Goal: Task Accomplishment & Management: Complete application form

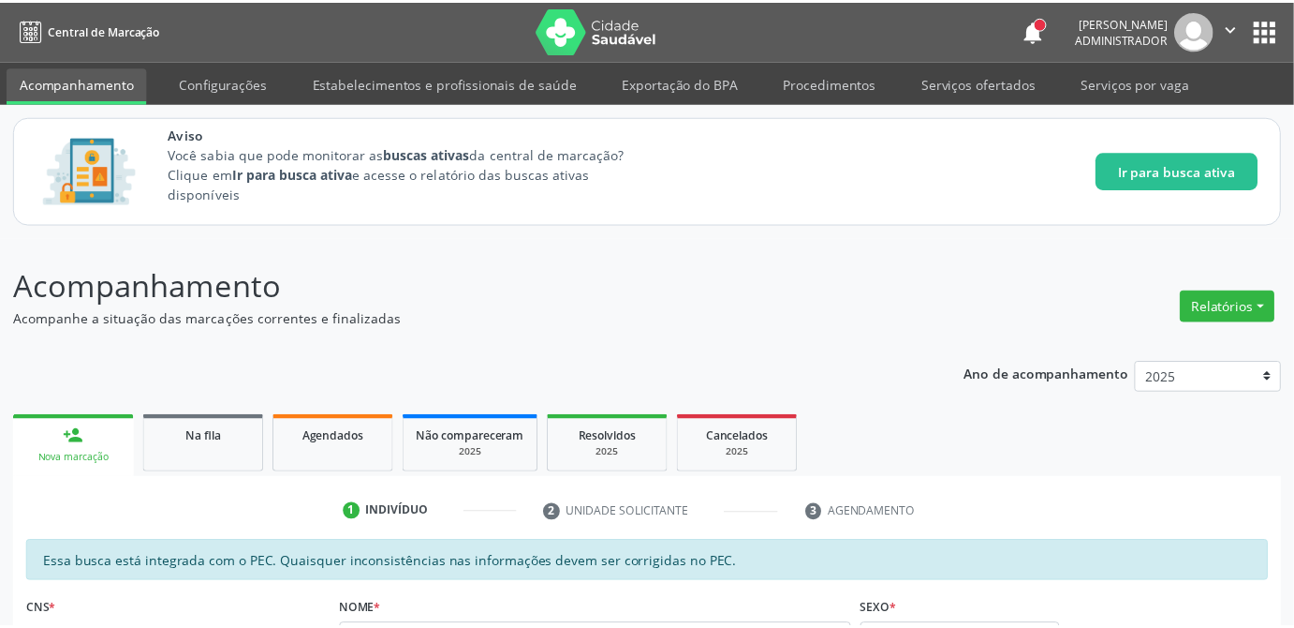
scroll to position [32, 0]
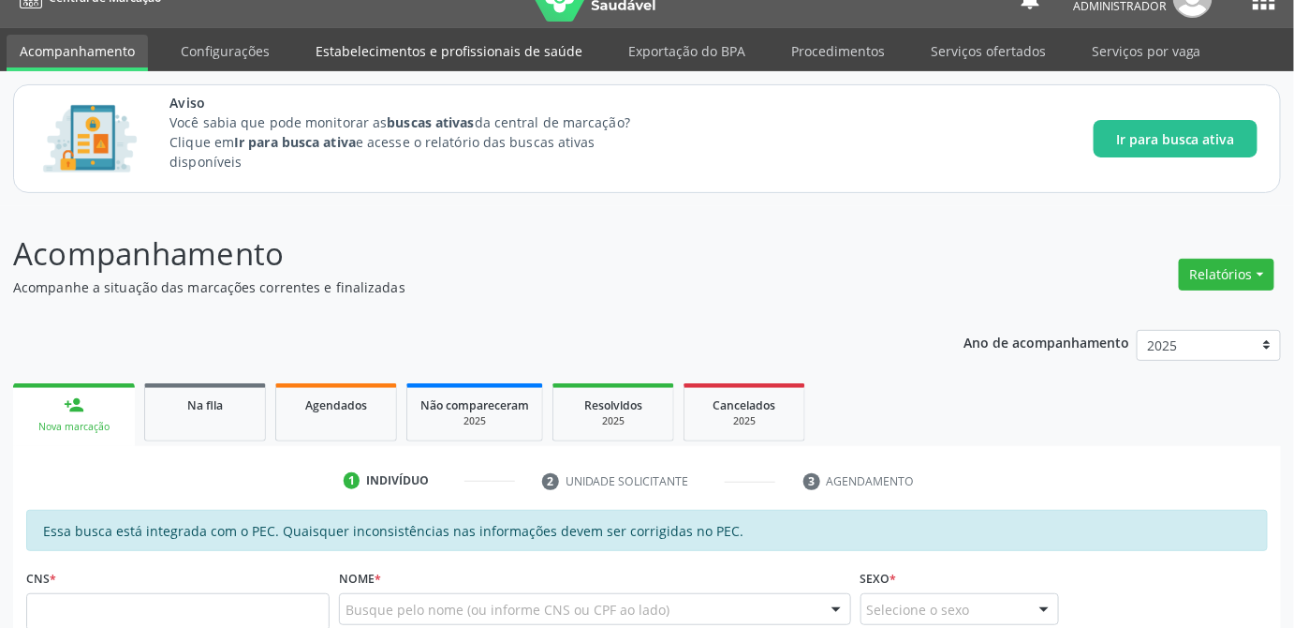
click at [493, 48] on link "Estabelecimentos e profissionais de saúde" at bounding box center [449, 51] width 293 height 33
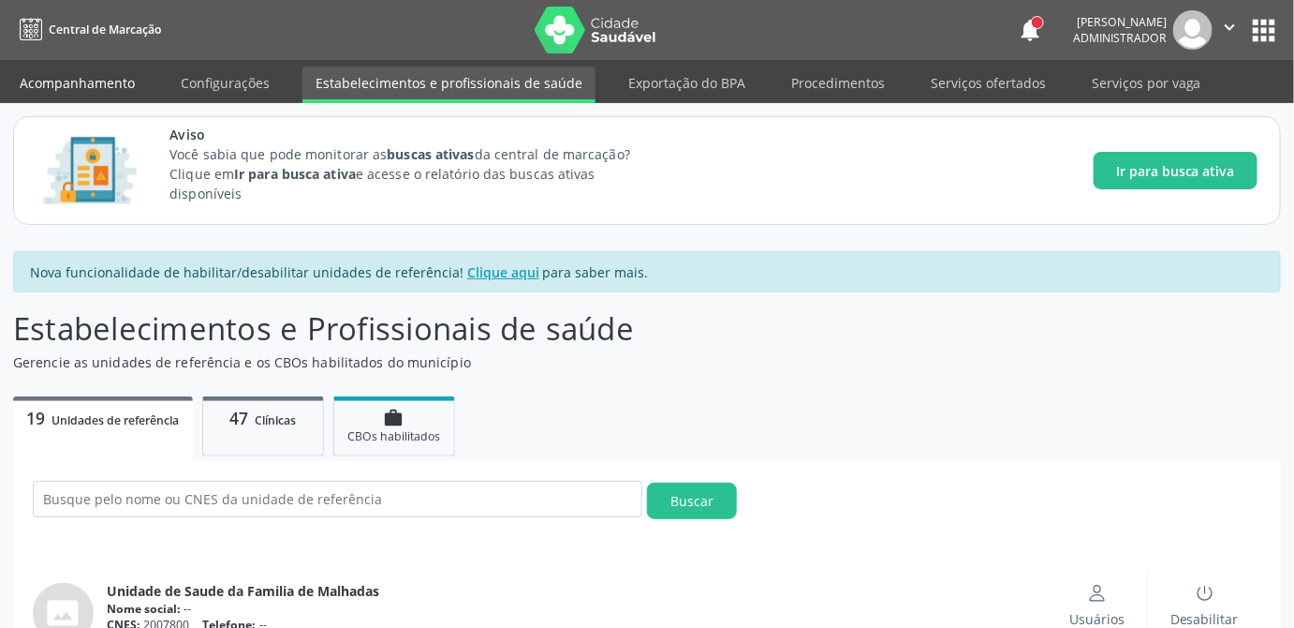
click at [80, 75] on link "Acompanhamento" at bounding box center [77, 82] width 141 height 33
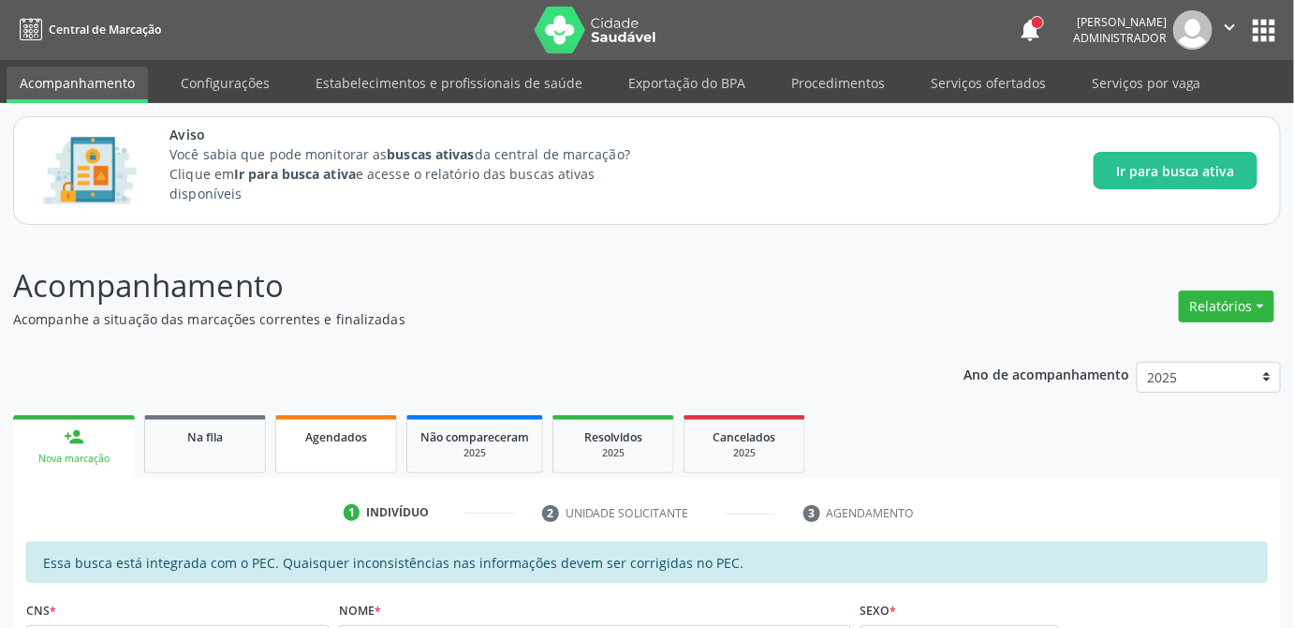
click at [332, 429] on span "Agendados" at bounding box center [336, 437] width 62 height 16
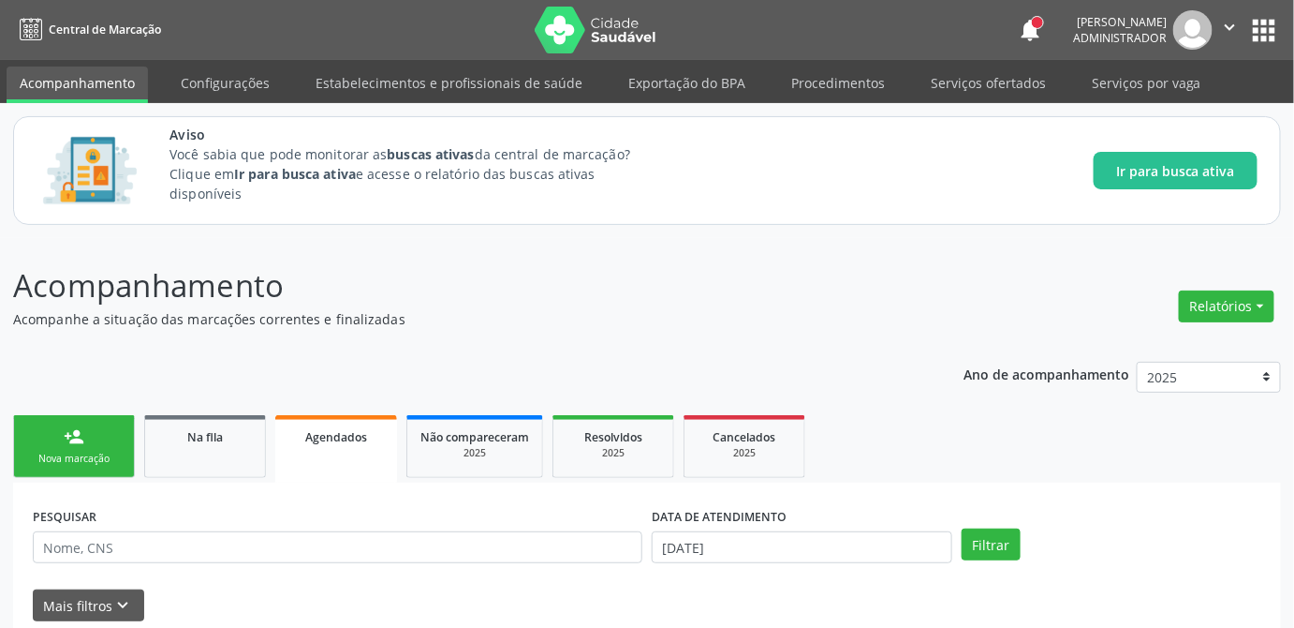
scroll to position [142, 0]
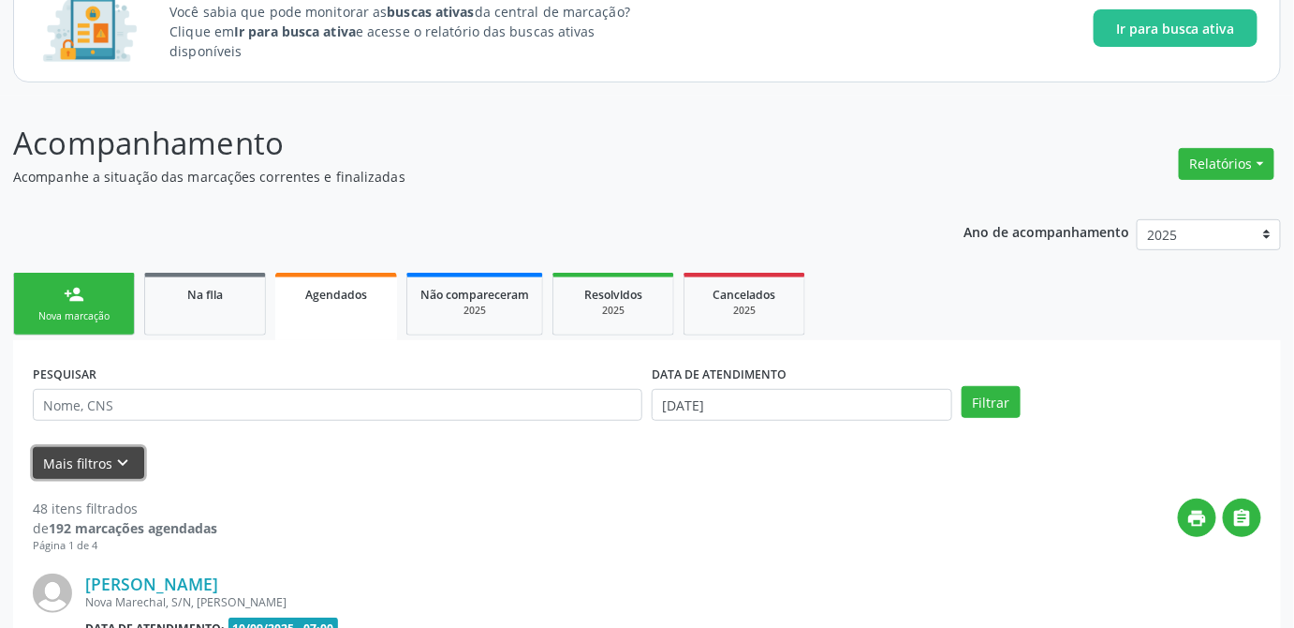
click at [80, 463] on button "Mais filtros keyboard_arrow_down" at bounding box center [88, 463] width 111 height 33
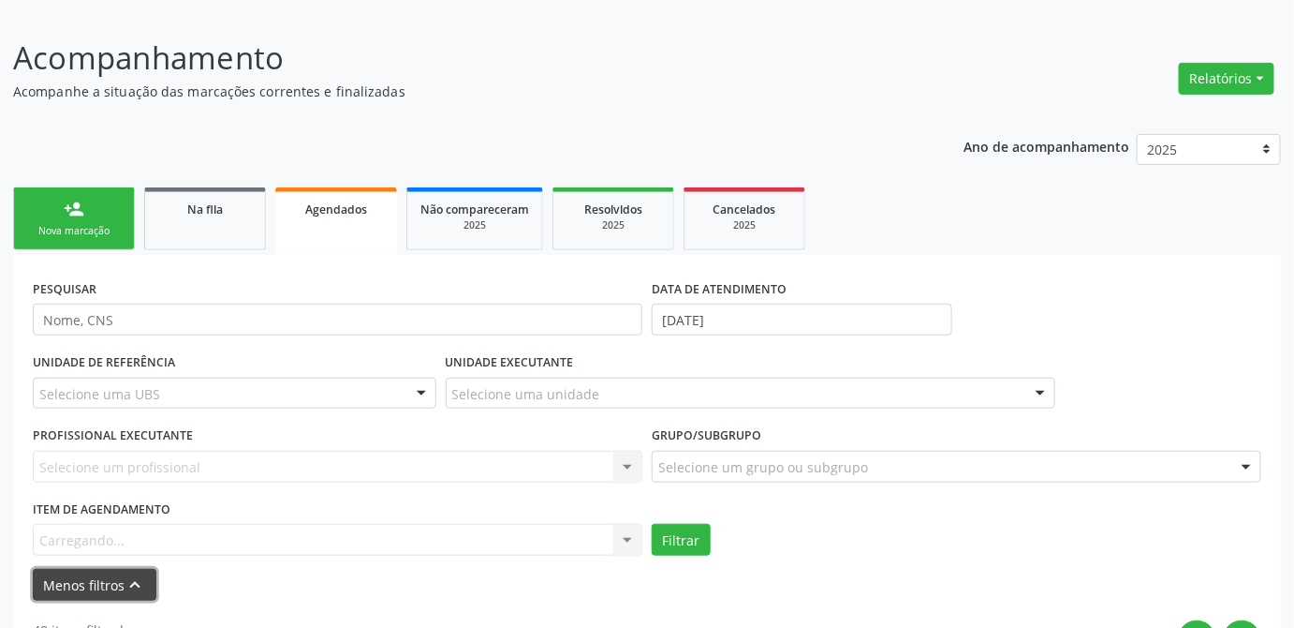
scroll to position [313, 0]
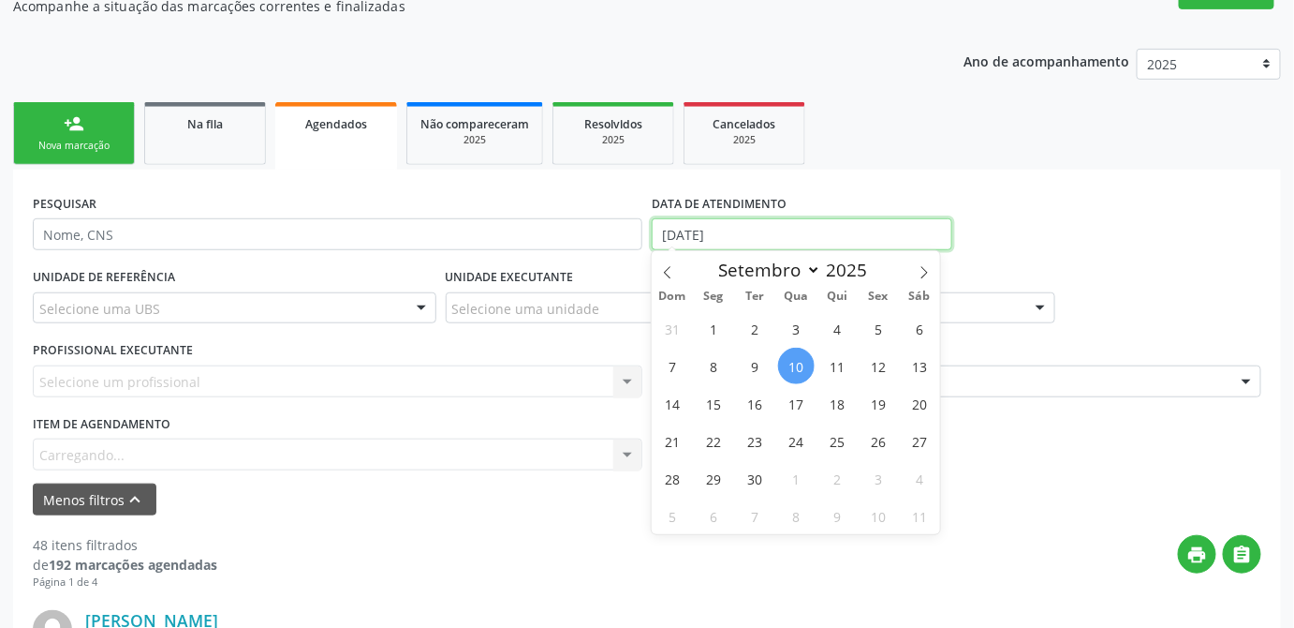
click at [729, 241] on input "[DATE]" at bounding box center [802, 234] width 301 height 32
click at [715, 332] on span "1" at bounding box center [714, 328] width 37 height 37
type input "[DATE]"
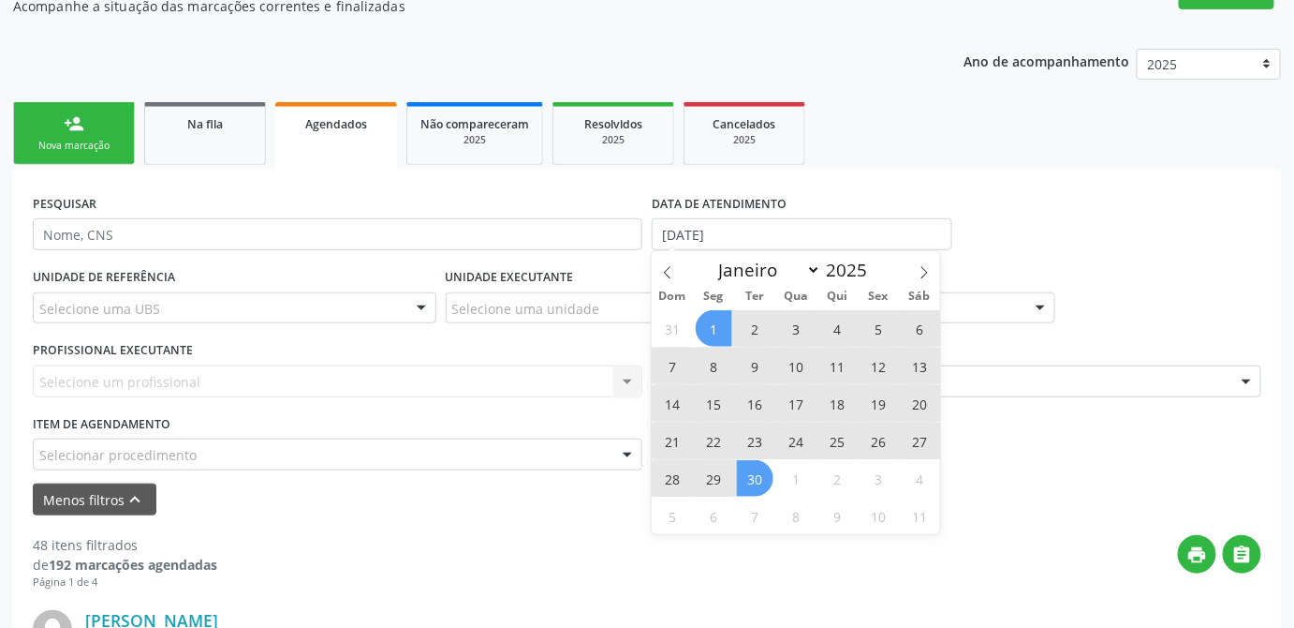
click at [754, 486] on span "30" at bounding box center [755, 478] width 37 height 37
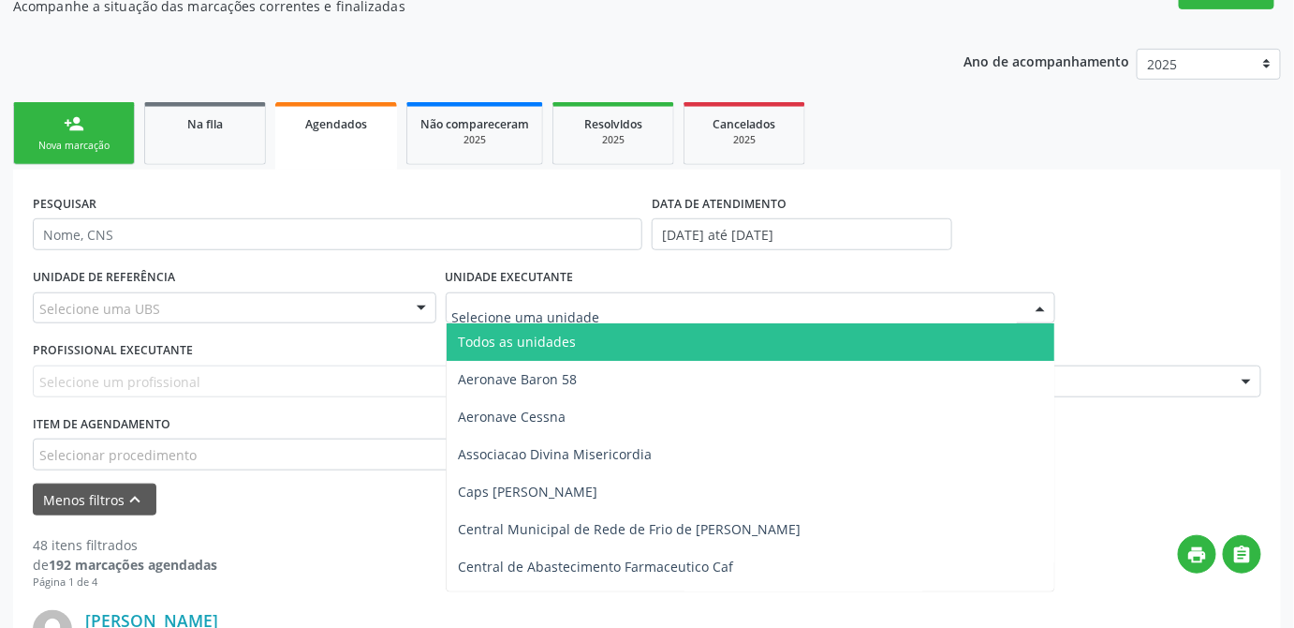
click at [604, 318] on div at bounding box center [751, 308] width 610 height 32
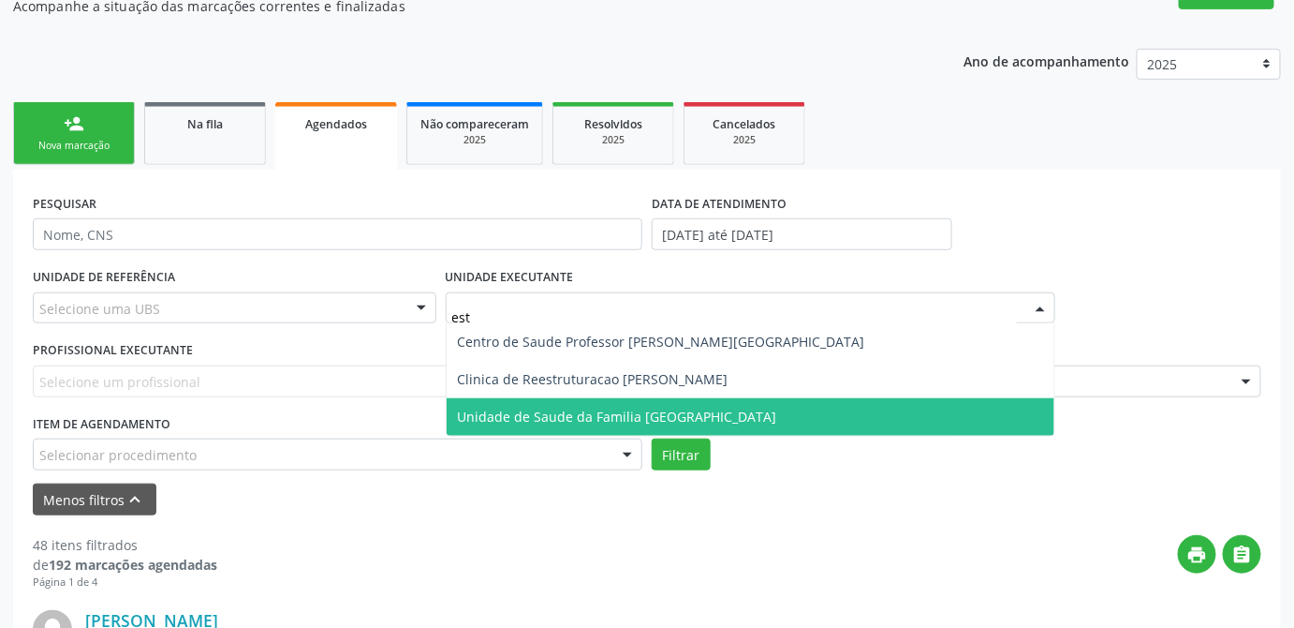
type input "esta"
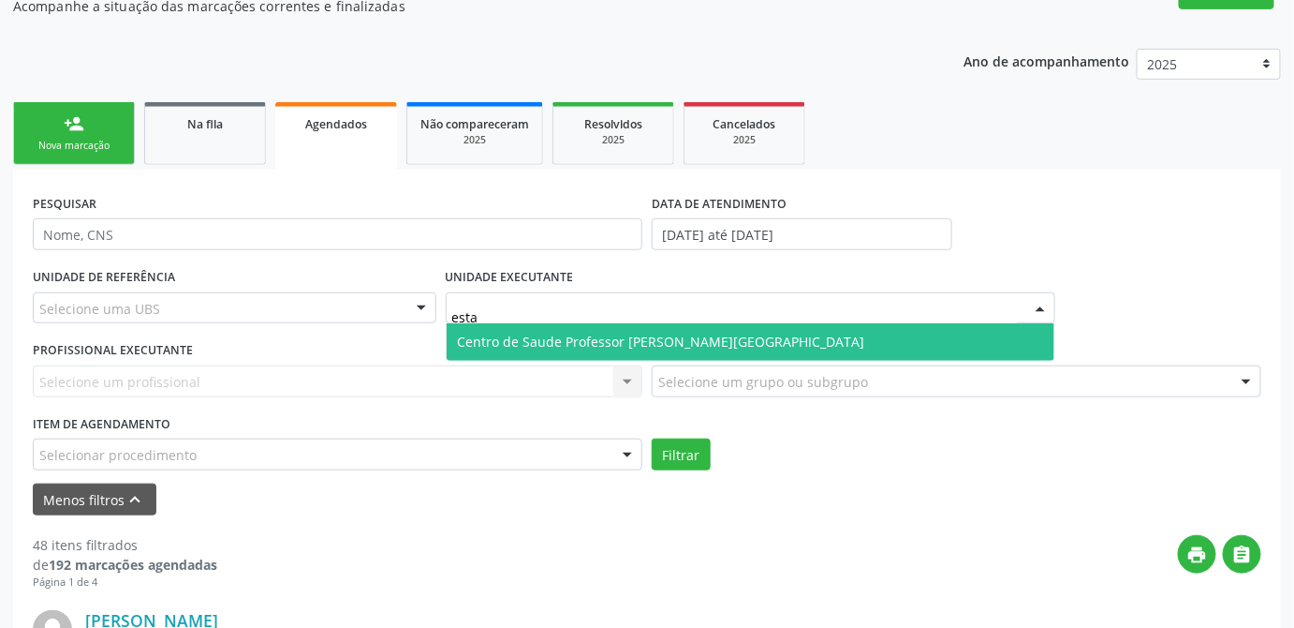
click at [645, 336] on span "Centro de Saude Professor [PERSON_NAME][GEOGRAPHIC_DATA]" at bounding box center [661, 341] width 407 height 18
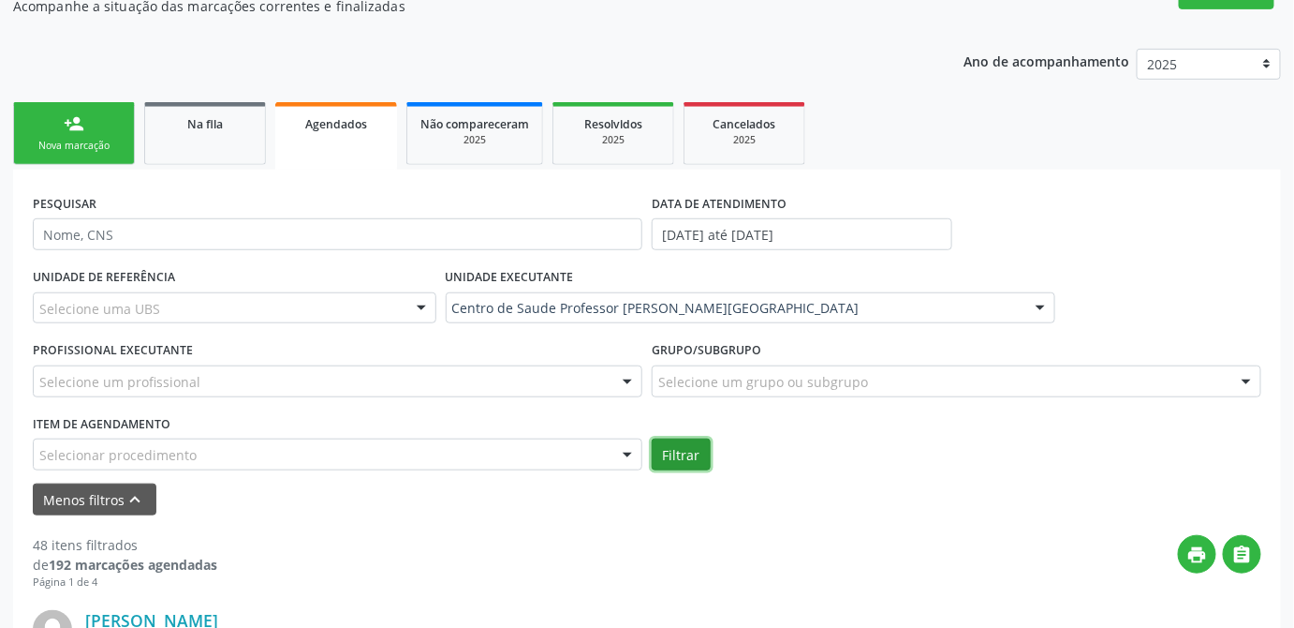
click at [676, 452] on button "Filtrar" at bounding box center [681, 454] width 59 height 32
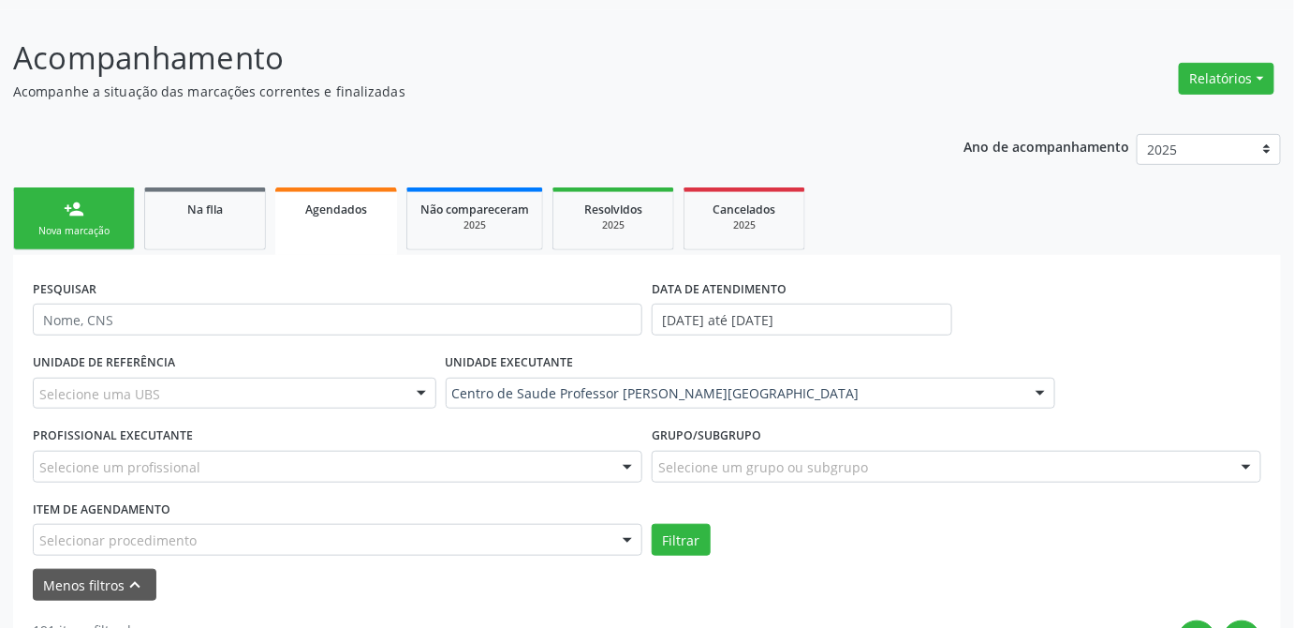
scroll to position [57, 0]
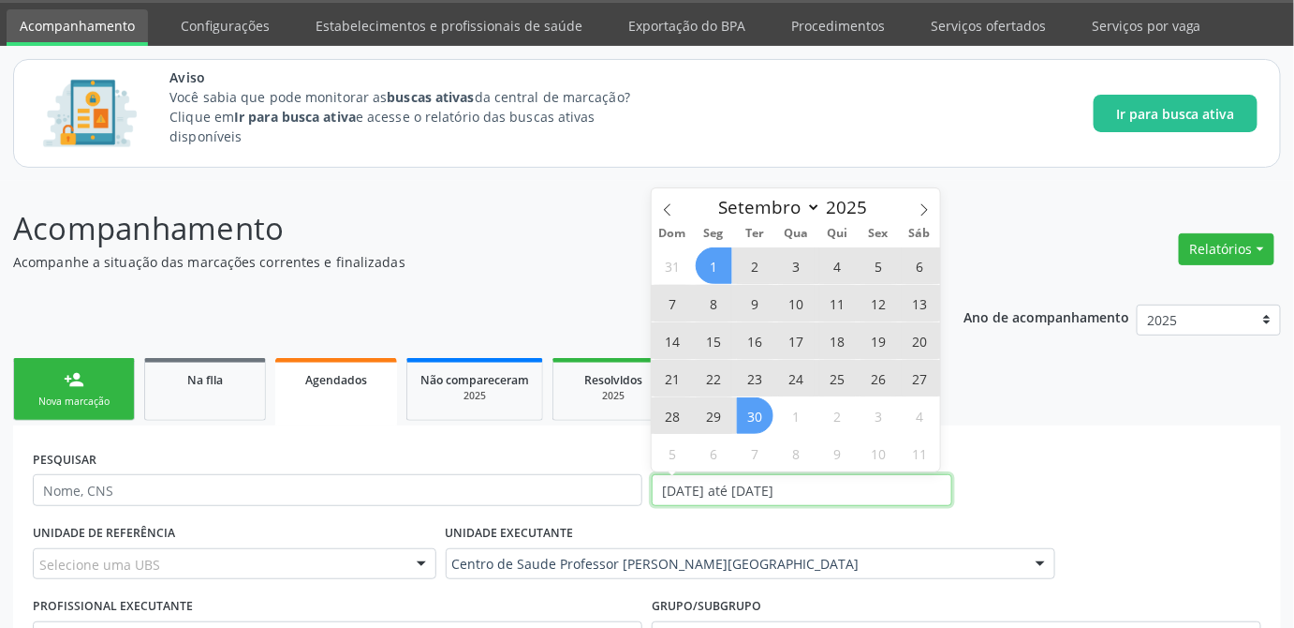
click at [789, 480] on input "[DATE] até [DATE]" at bounding box center [802, 490] width 301 height 32
click at [725, 211] on select "Janeiro Fevereiro Março Abril Maio Junho Julho Agosto Setembro Outubro Novembro…" at bounding box center [765, 207] width 112 height 26
select select "8"
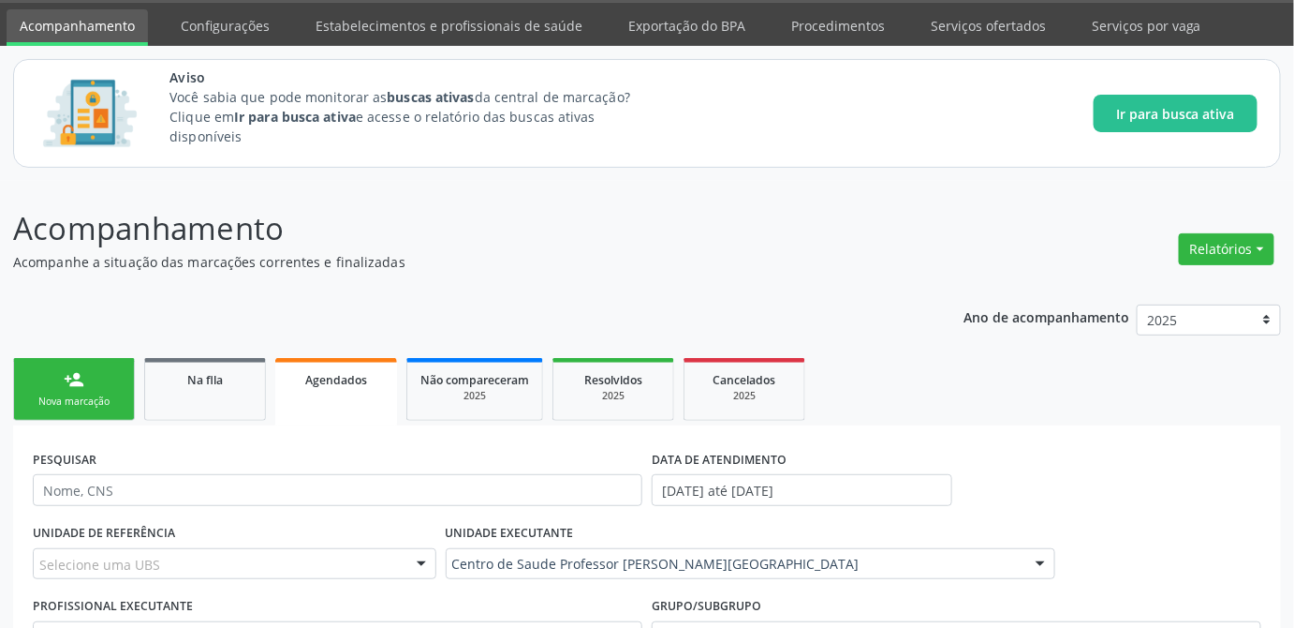
click at [1084, 495] on div "PESQUISAR DATA DE ATENDIMENTO [DATE] até [DATE]" at bounding box center [647, 481] width 1238 height 73
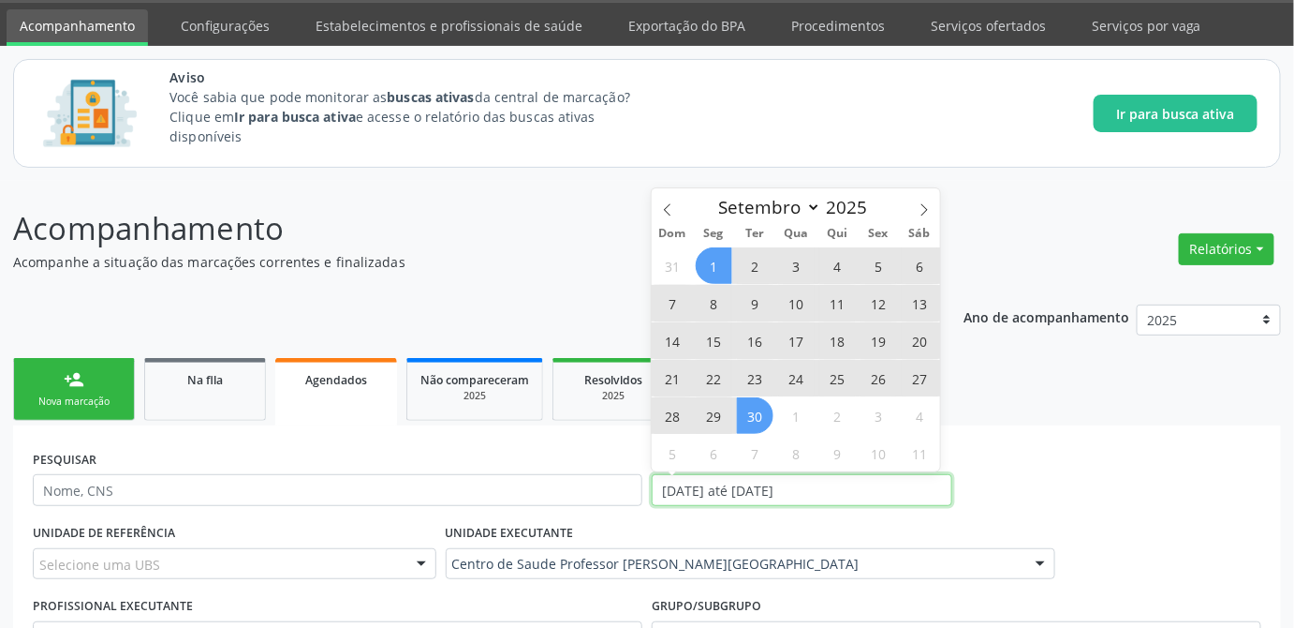
click at [847, 497] on input "[DATE] até [DATE]" at bounding box center [802, 490] width 301 height 32
click at [835, 492] on input "[DATE] até [DATE]" at bounding box center [802, 490] width 301 height 32
click at [814, 481] on input "[DATE] até [DATE]" at bounding box center [802, 490] width 301 height 32
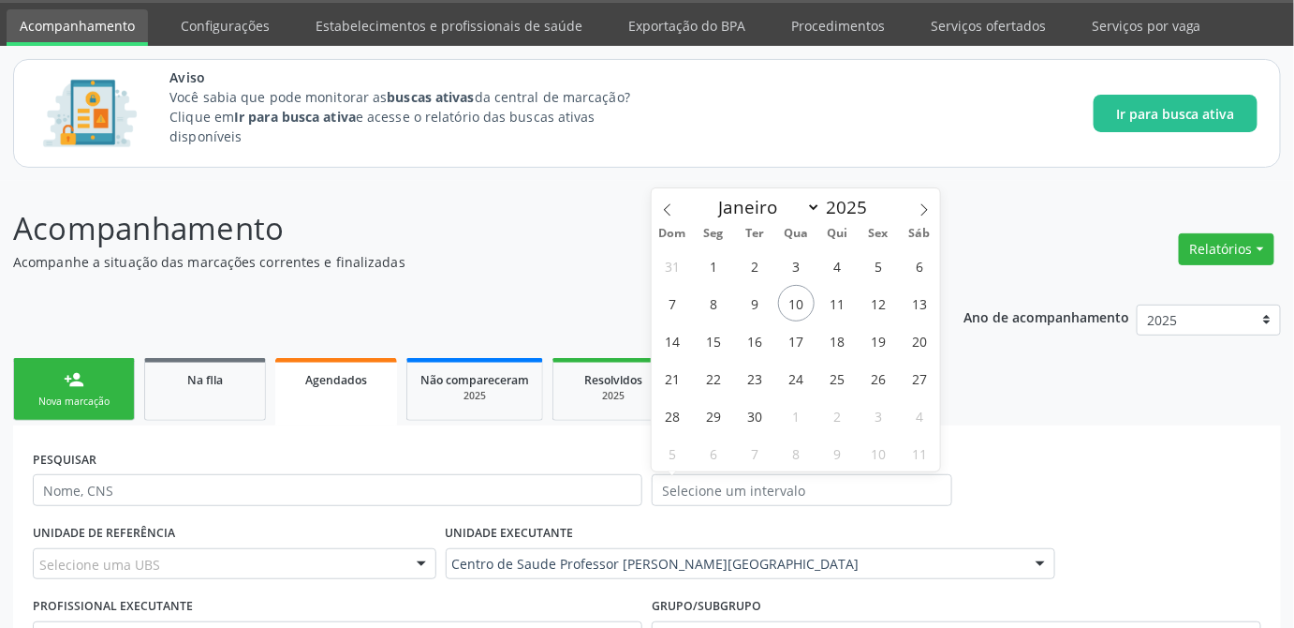
click at [1145, 406] on ul "person_add Nova marcação Na fila Agendados Não compareceram 2025 Resolvidos 202…" at bounding box center [647, 389] width 1268 height 72
click at [737, 482] on input "text" at bounding box center [802, 490] width 301 height 32
click at [711, 258] on span "1" at bounding box center [714, 265] width 37 height 37
type input "[DATE]"
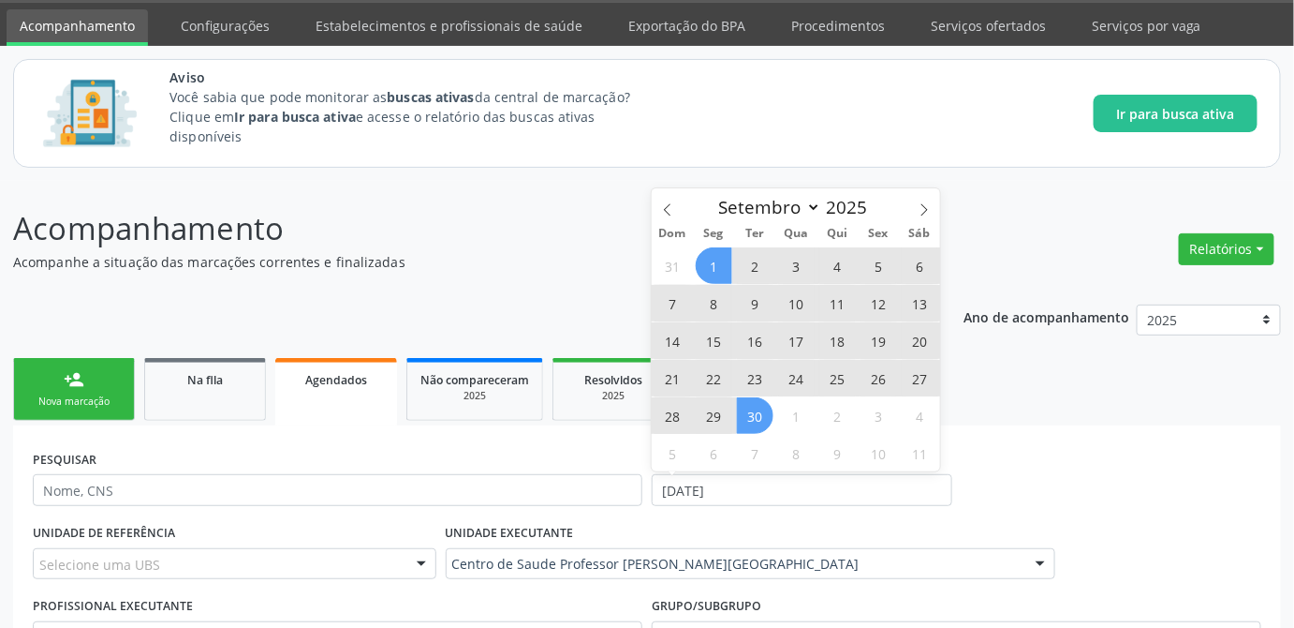
click at [750, 420] on span "30" at bounding box center [755, 415] width 37 height 37
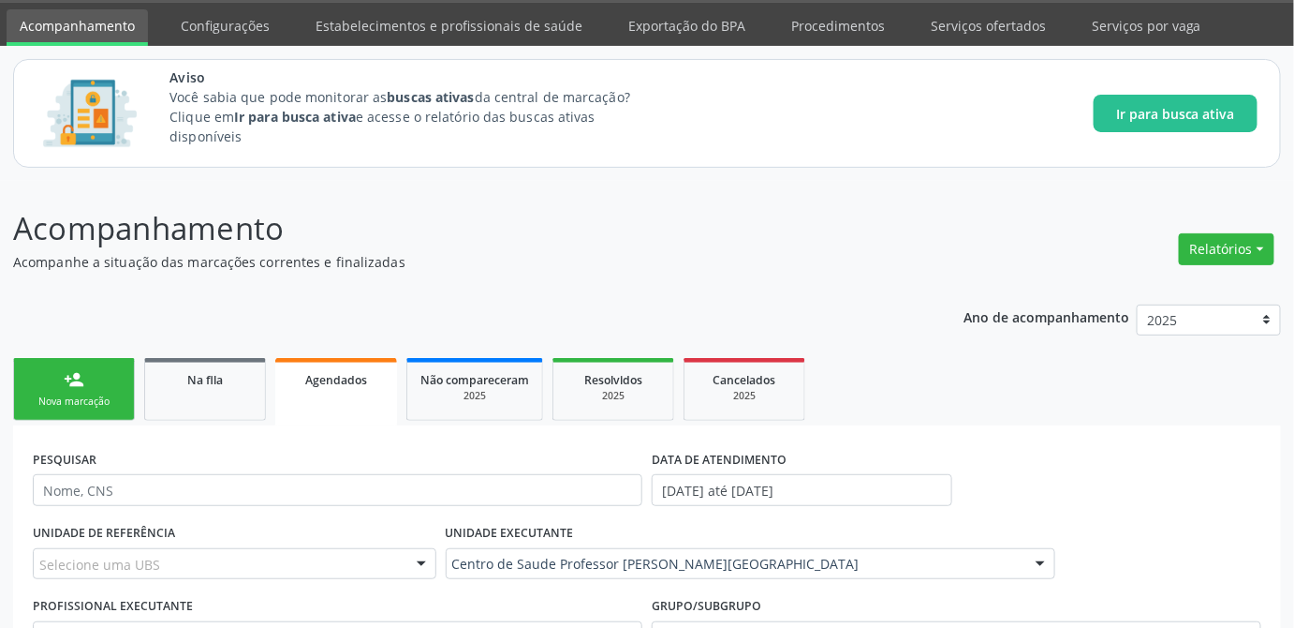
scroll to position [313, 0]
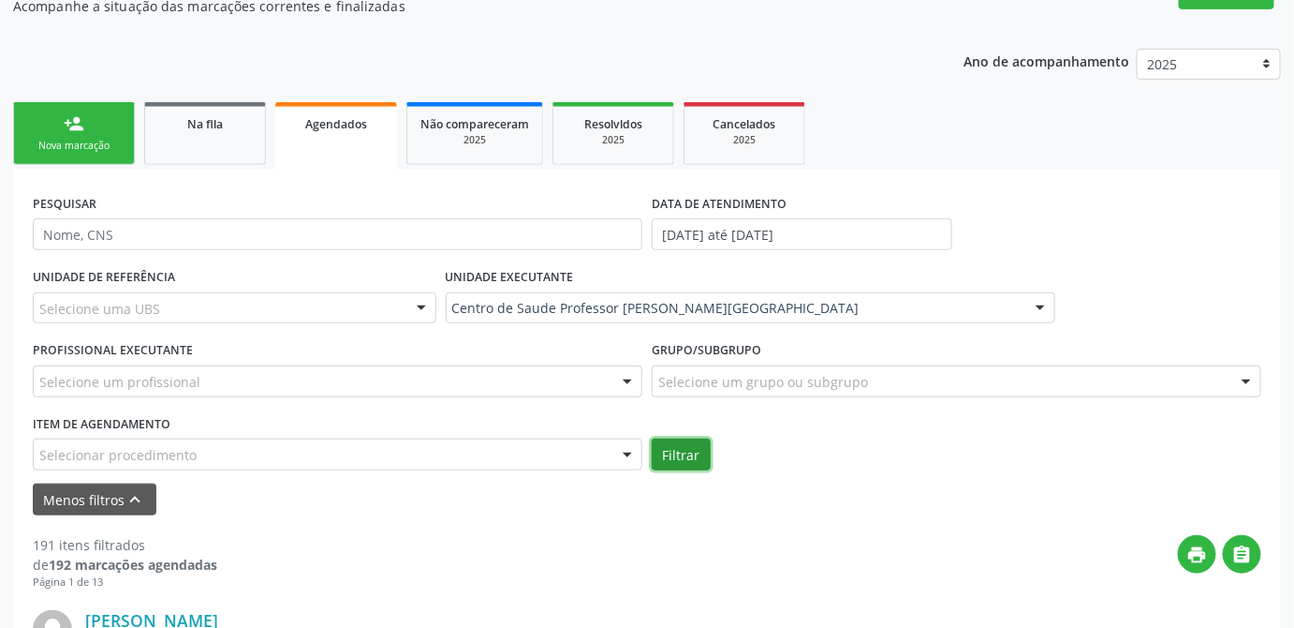
click at [687, 447] on button "Filtrar" at bounding box center [681, 454] width 59 height 32
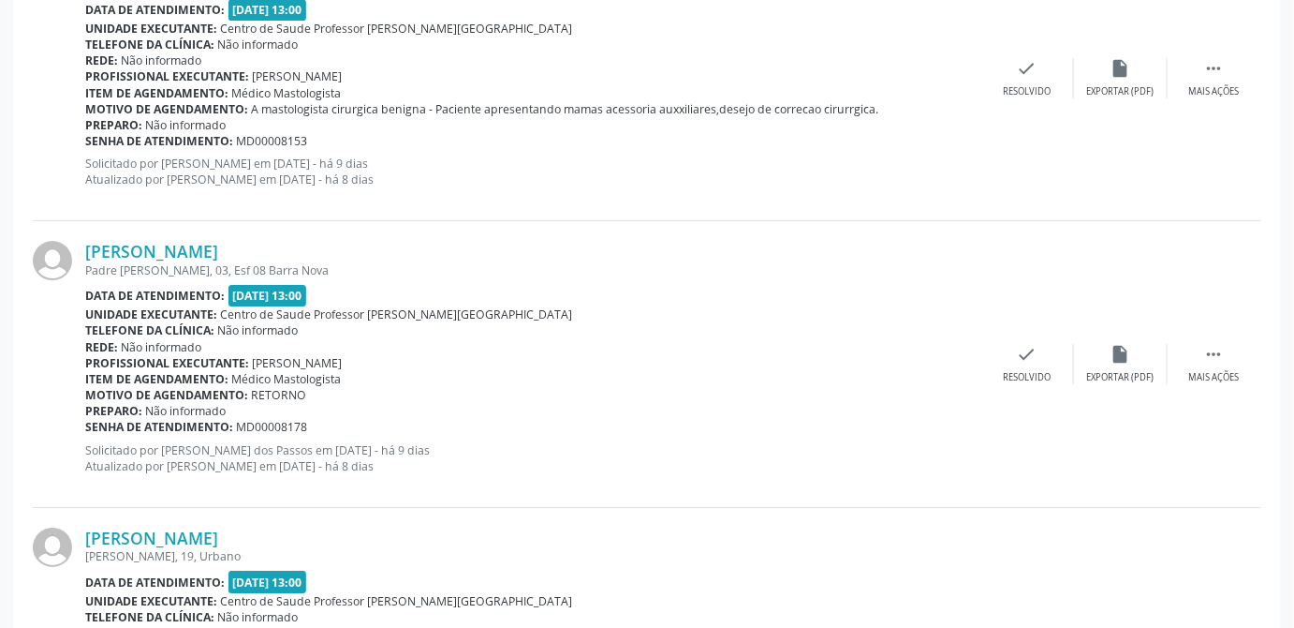
scroll to position [4644, 0]
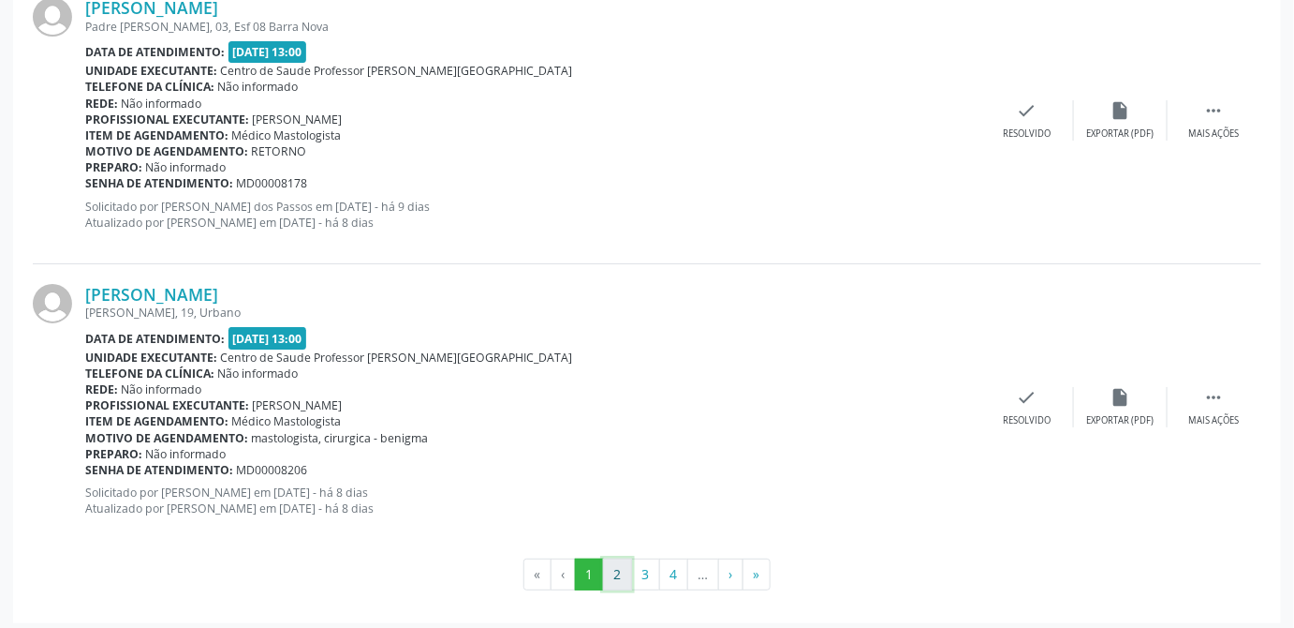
click at [610, 561] on button "2" at bounding box center [617, 574] width 29 height 32
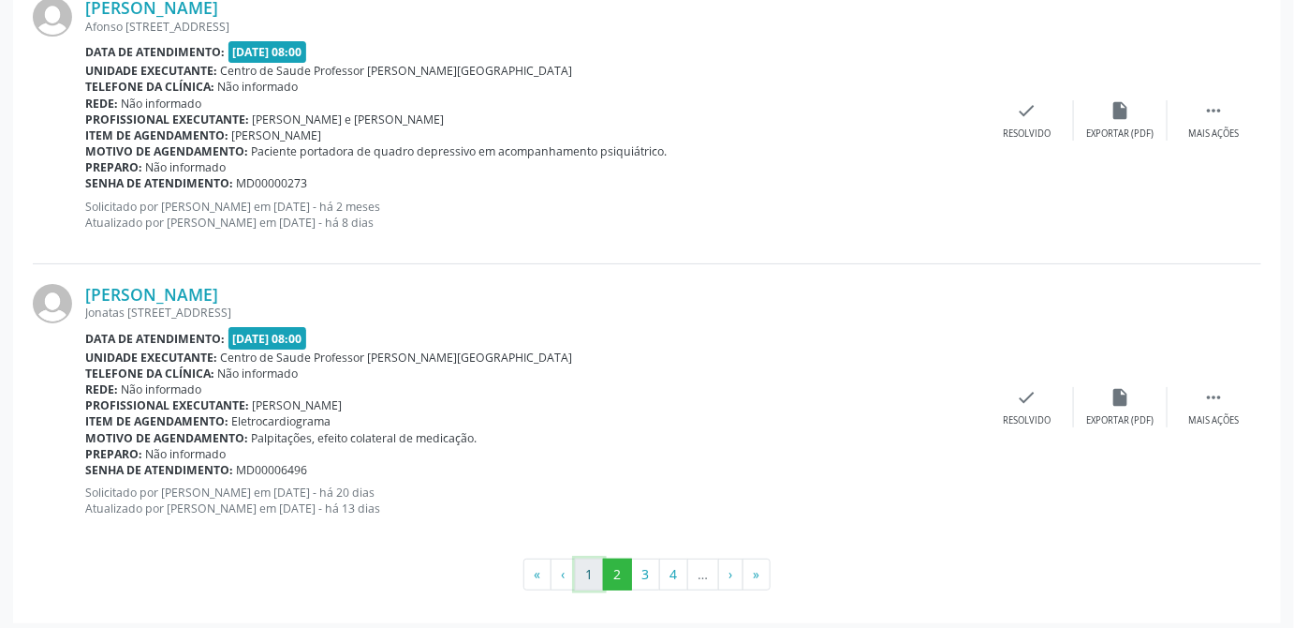
click at [594, 574] on button "1" at bounding box center [589, 574] width 29 height 32
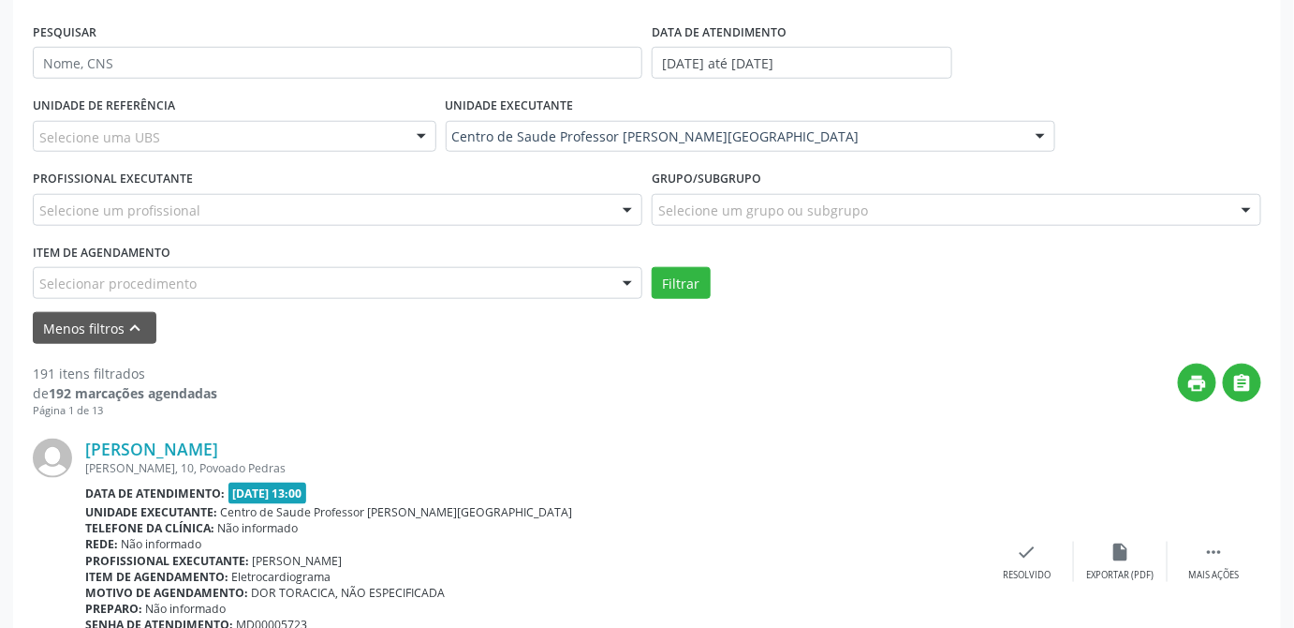
scroll to position [0, 0]
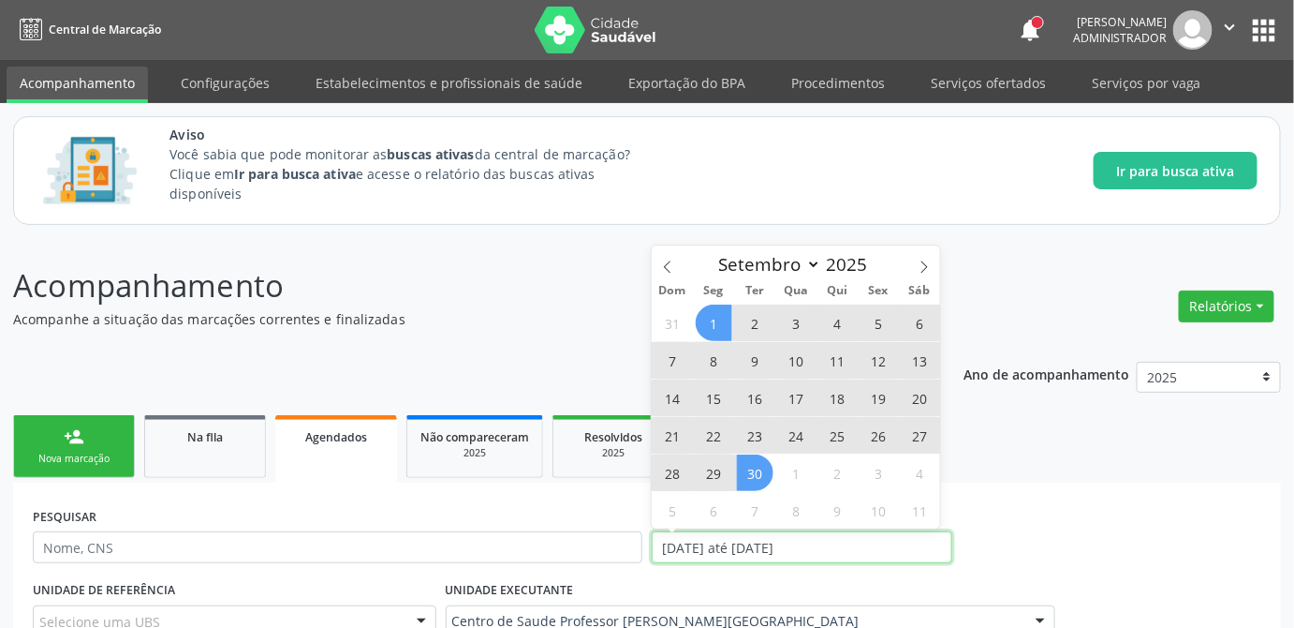
click at [716, 547] on input "[DATE] até [DATE]" at bounding box center [802, 547] width 301 height 32
click at [710, 322] on span "1" at bounding box center [714, 322] width 37 height 37
type input "[DATE]"
click at [759, 472] on span "30" at bounding box center [755, 472] width 37 height 37
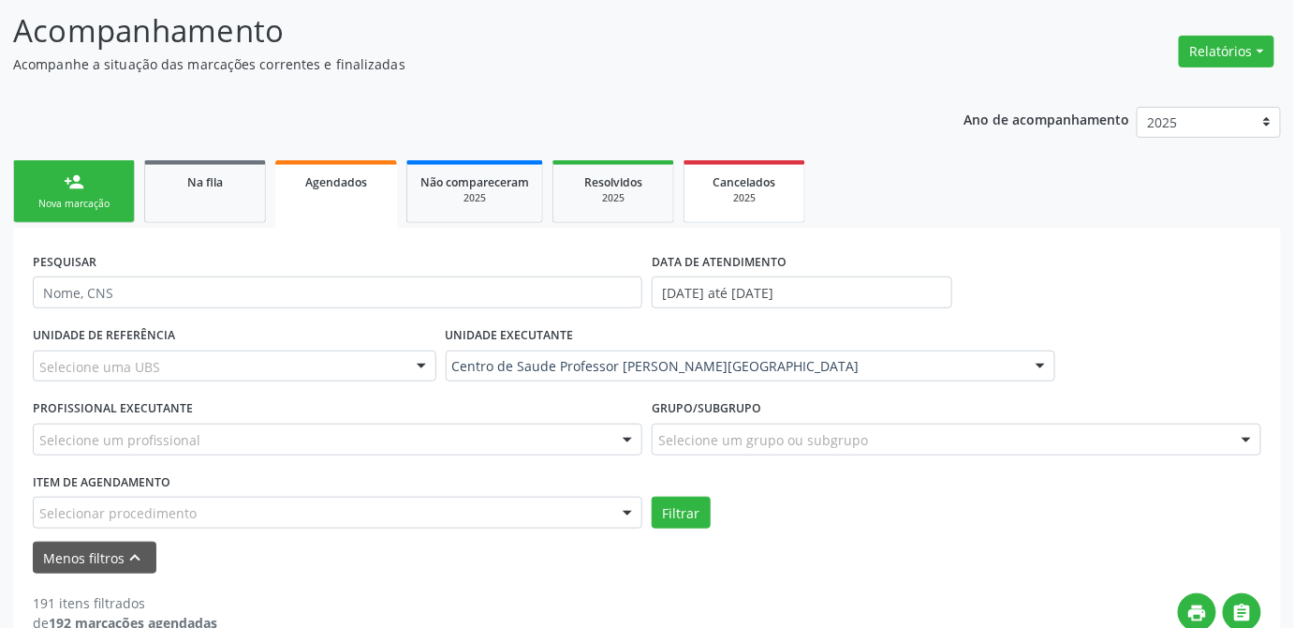
scroll to position [425, 0]
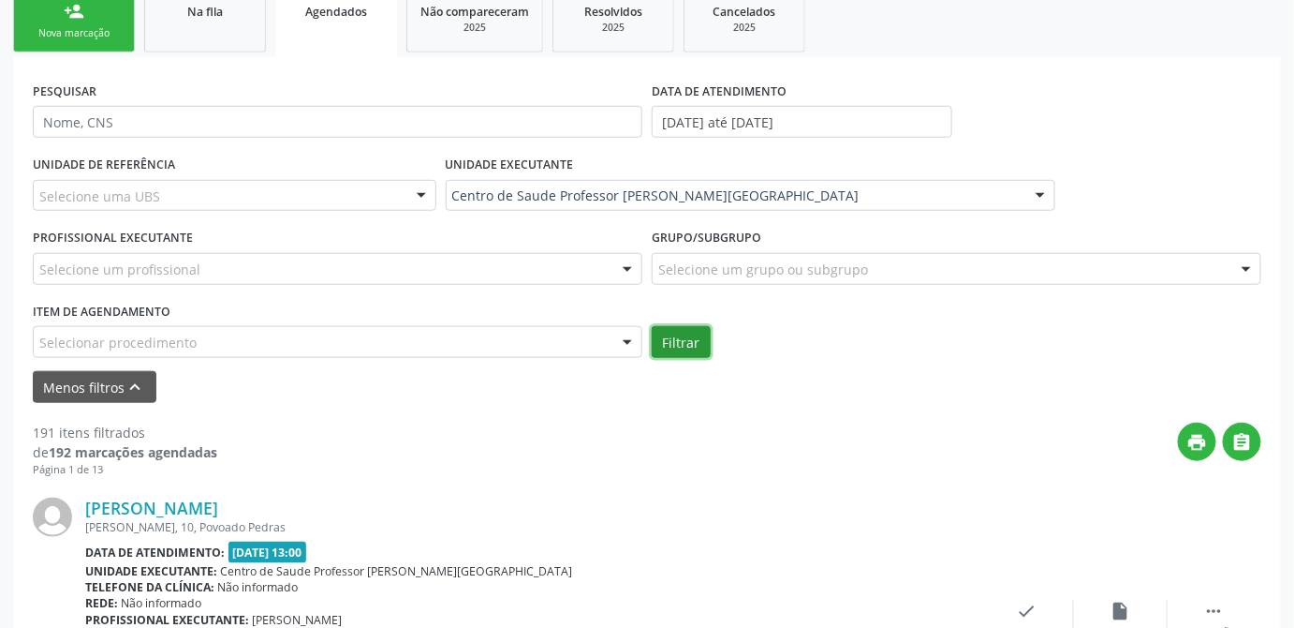
click at [667, 345] on button "Filtrar" at bounding box center [681, 342] width 59 height 32
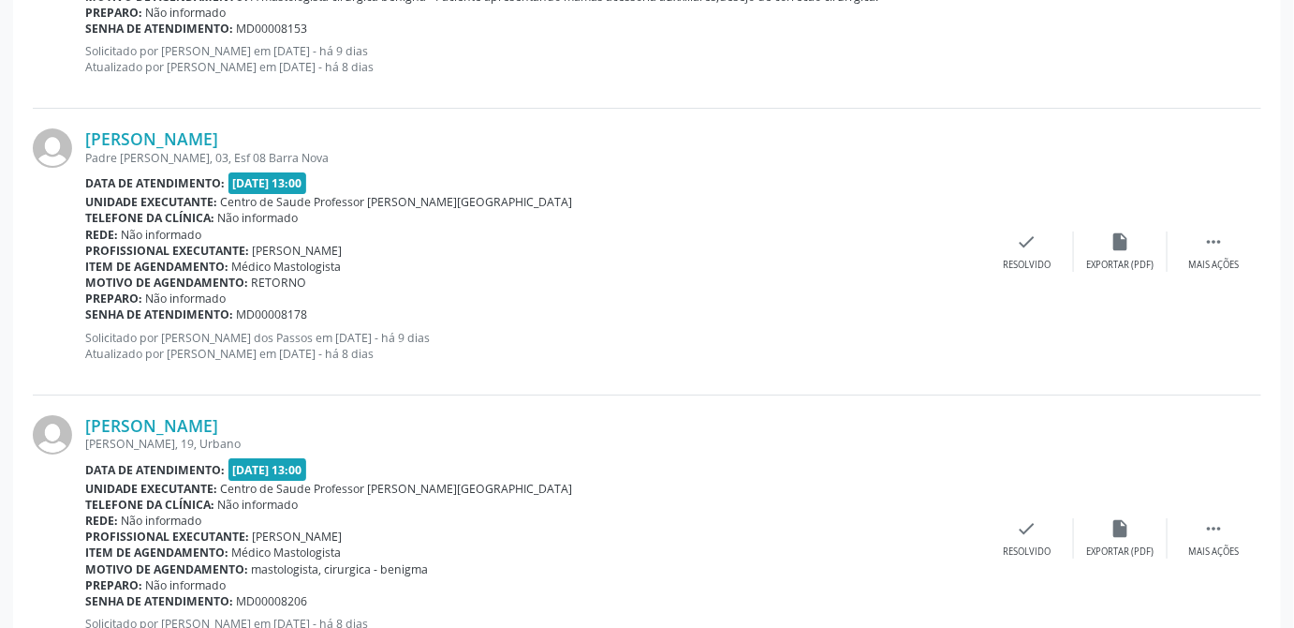
scroll to position [4644, 0]
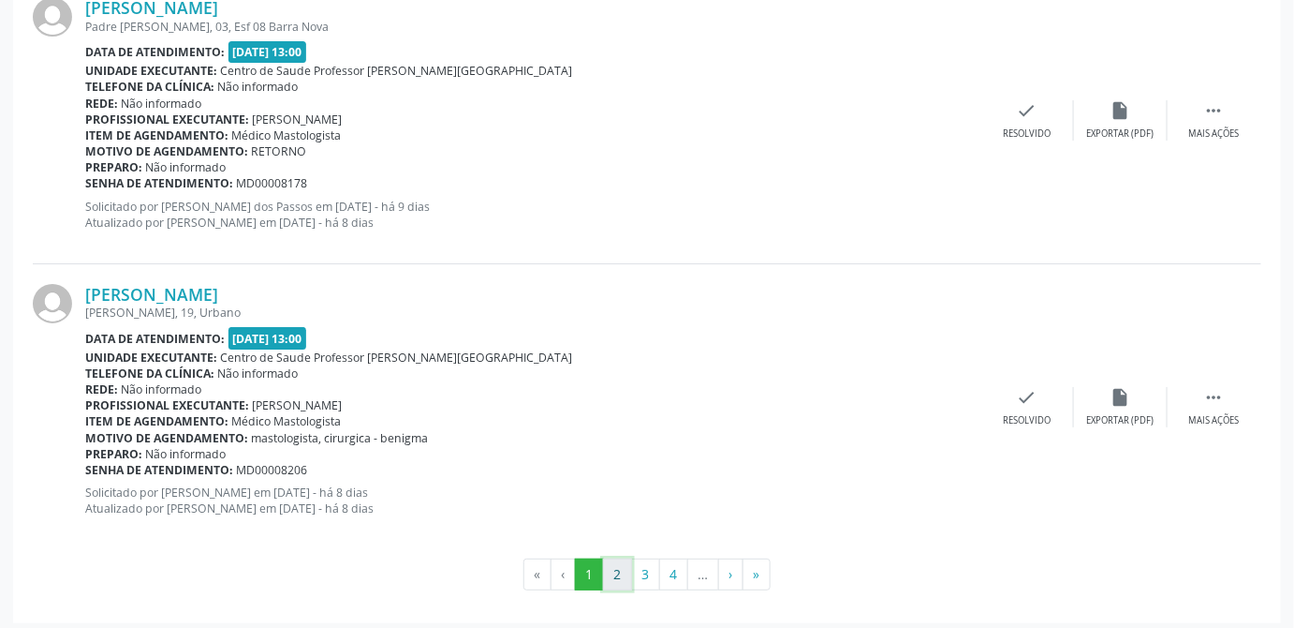
click at [613, 571] on button "2" at bounding box center [617, 574] width 29 height 32
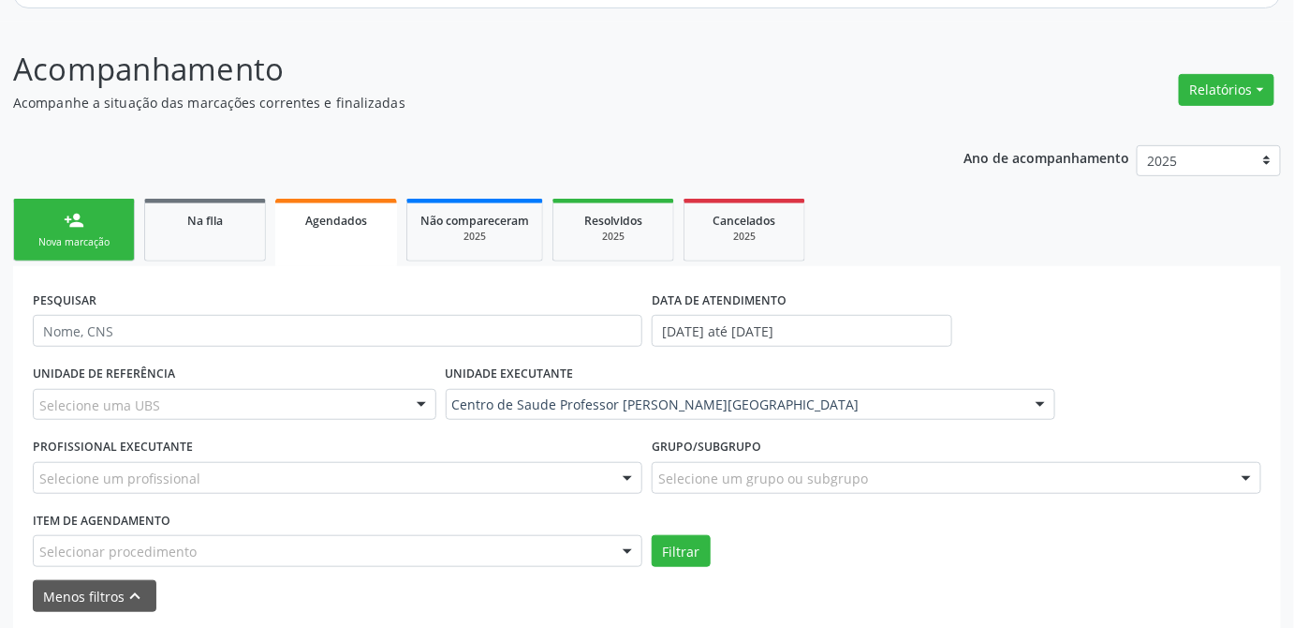
scroll to position [0, 0]
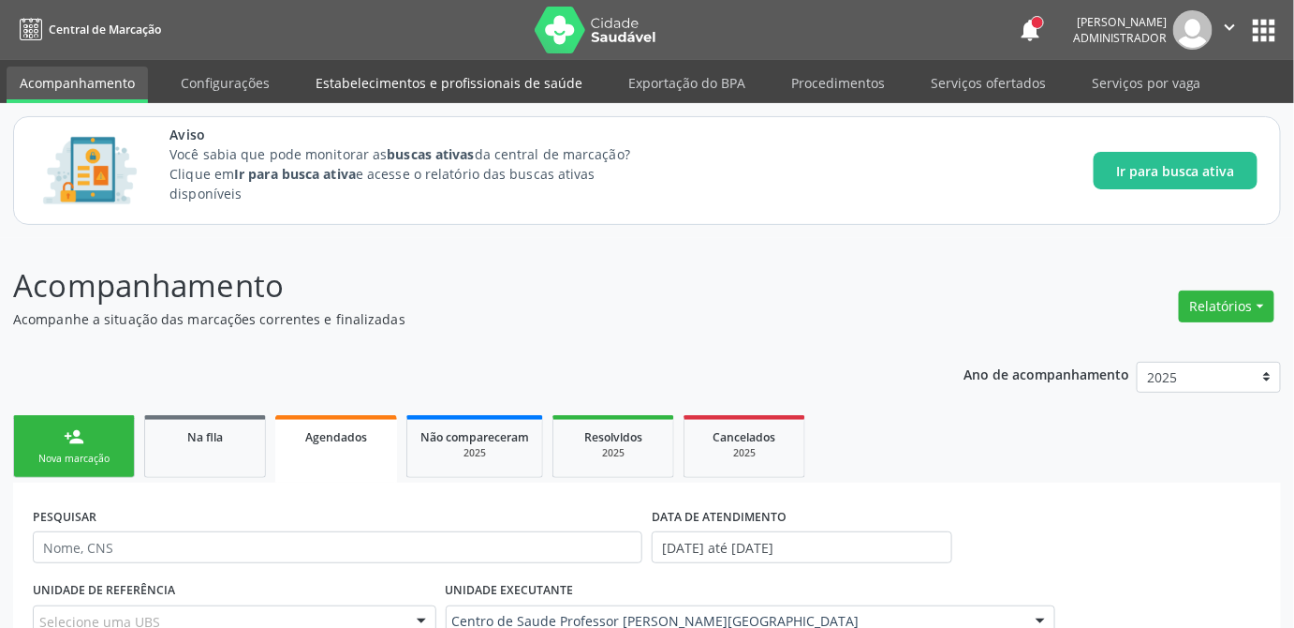
click at [537, 82] on link "Estabelecimentos e profissionais de saúde" at bounding box center [449, 82] width 293 height 33
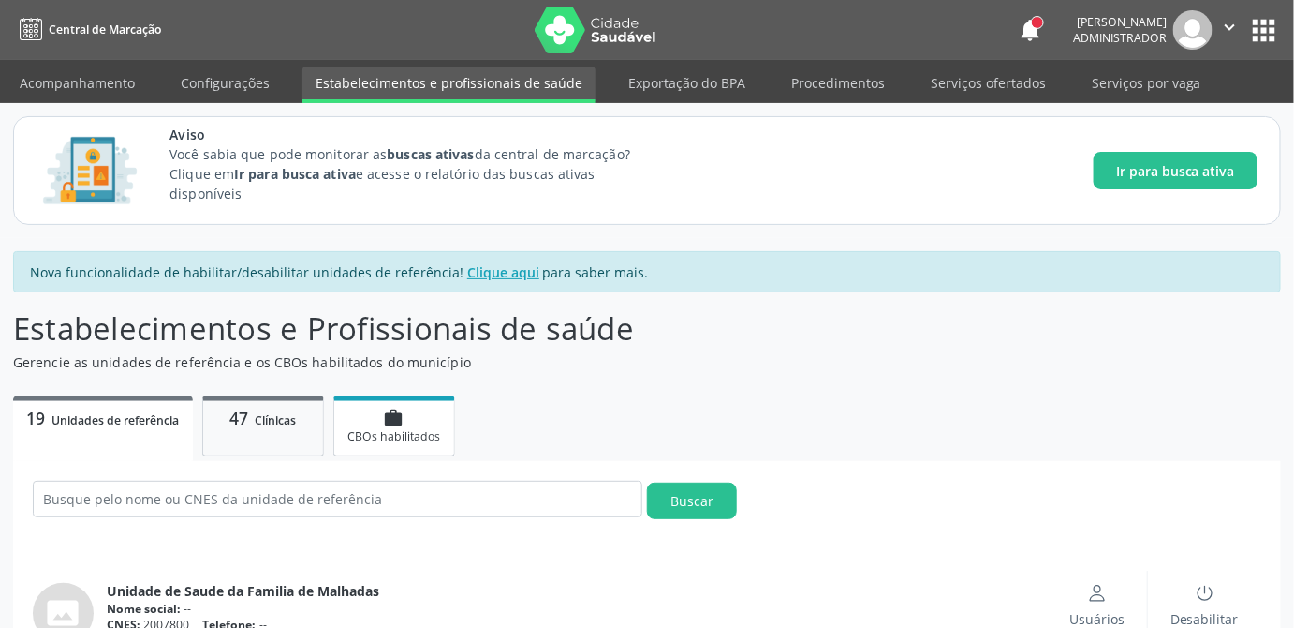
click at [419, 428] on span "CBOs habilitados" at bounding box center [393, 436] width 93 height 16
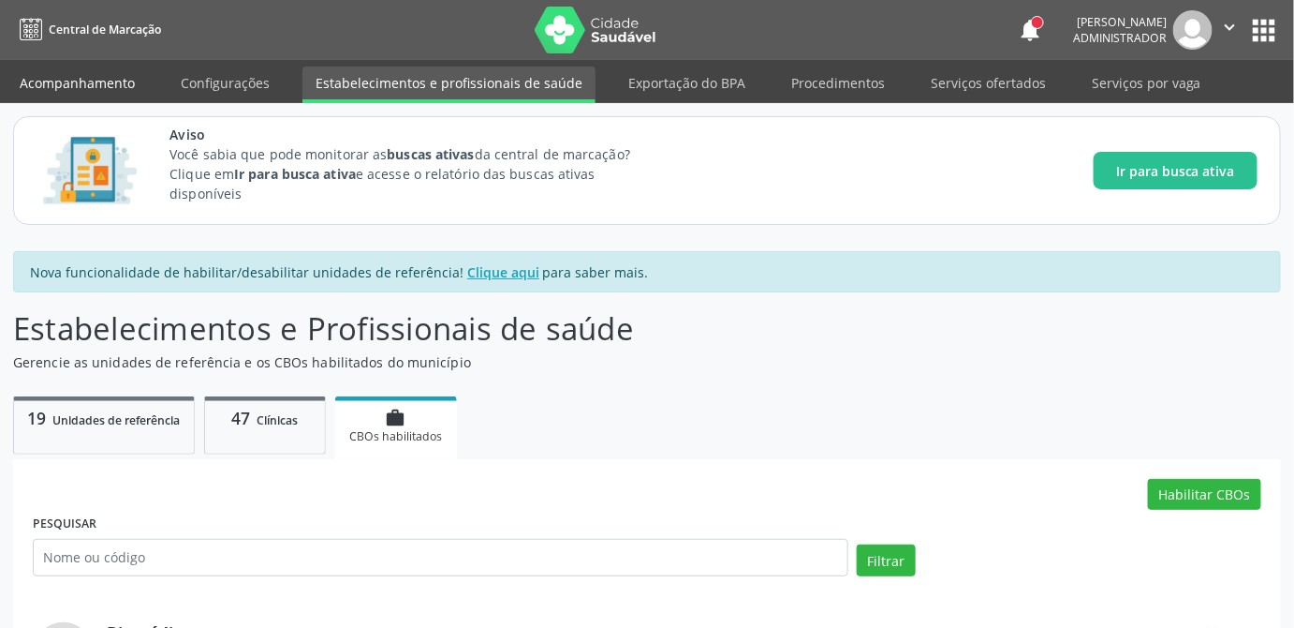
click at [84, 82] on link "Acompanhamento" at bounding box center [77, 82] width 141 height 33
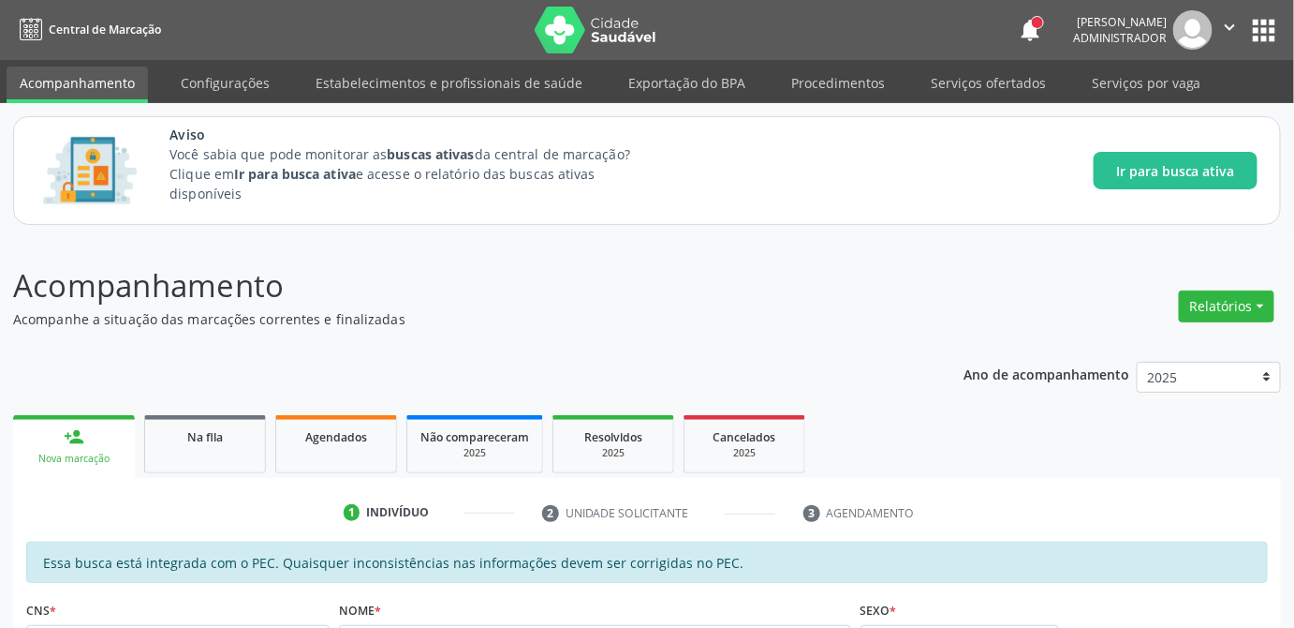
scroll to position [255, 0]
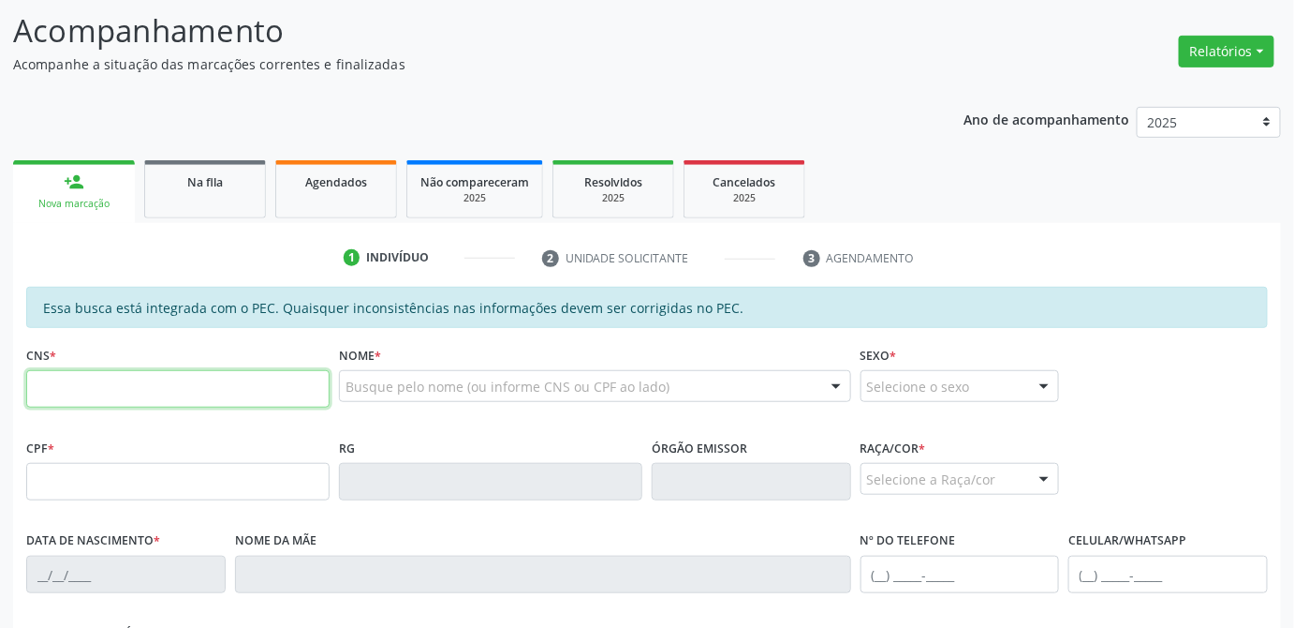
click at [199, 388] on input "text" at bounding box center [177, 388] width 303 height 37
type input "708 6000 6342 4384"
type input "020.389.394-89"
type input "[DATE]"
type input "[PERSON_NAME]"
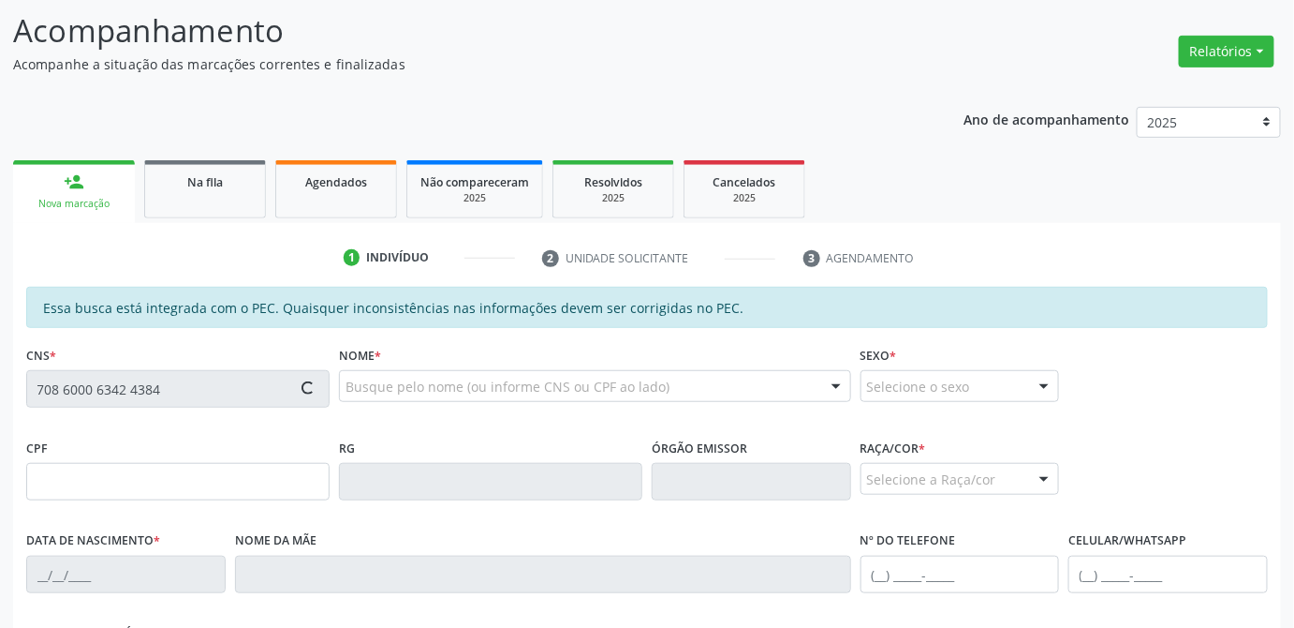
type input "[PHONE_NUMBER]"
type input "21"
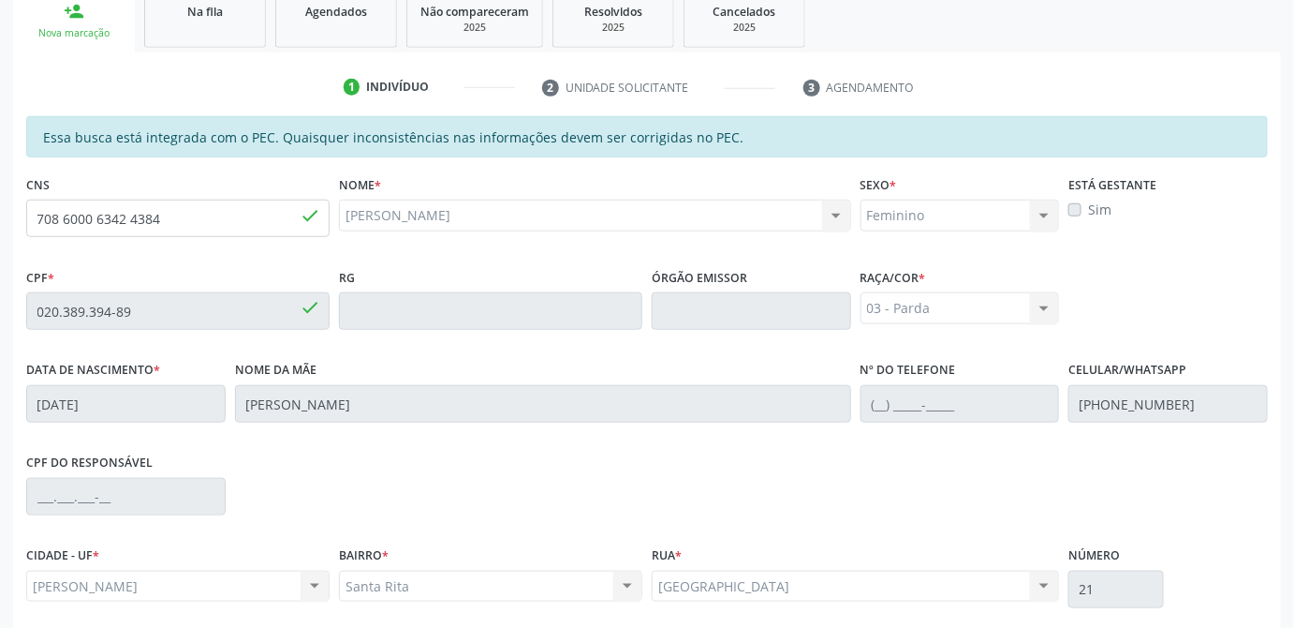
scroll to position [574, 0]
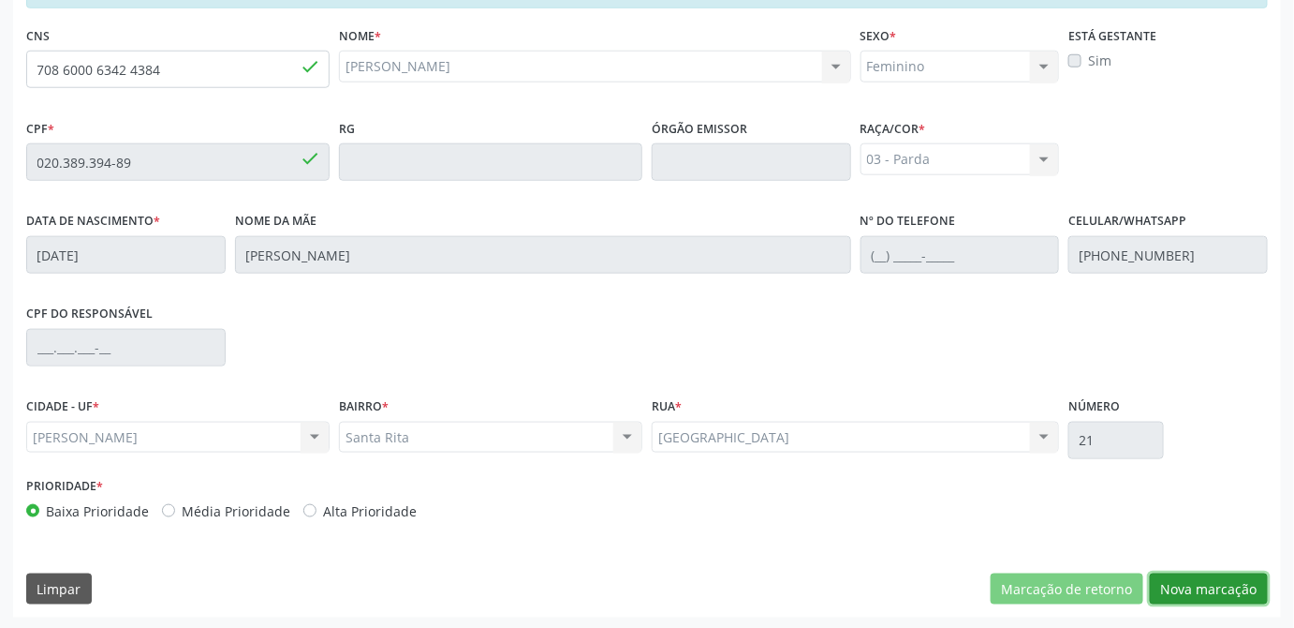
click at [1219, 583] on button "Nova marcação" at bounding box center [1209, 589] width 118 height 32
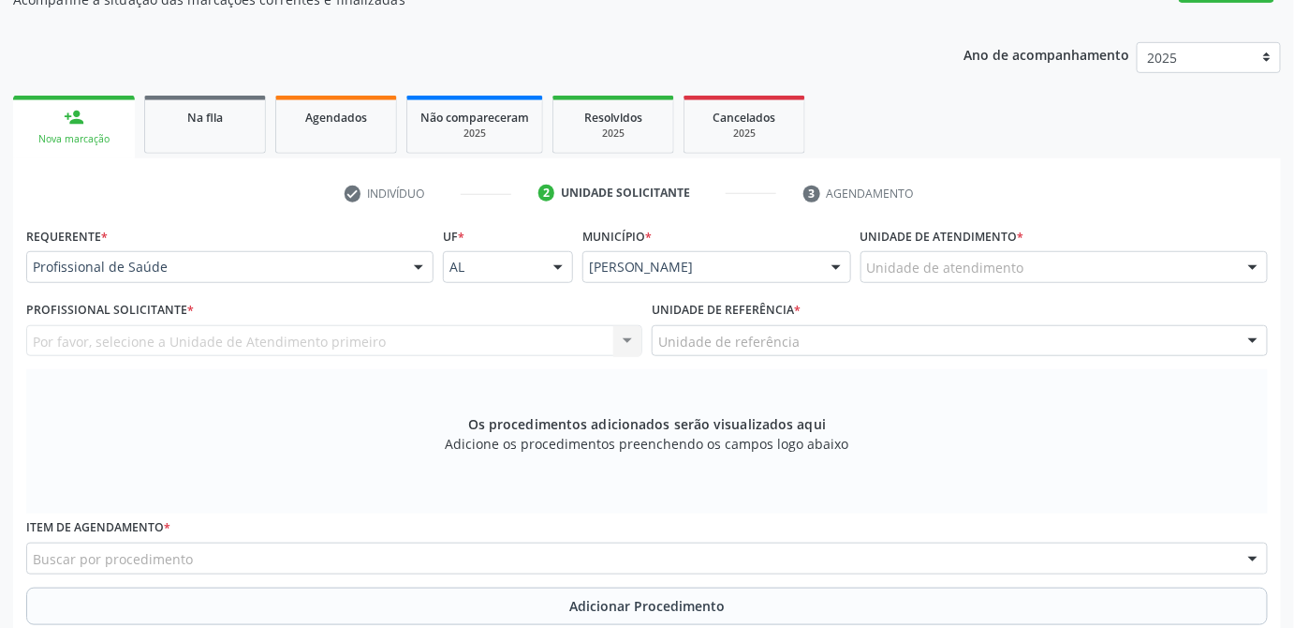
scroll to position [234, 0]
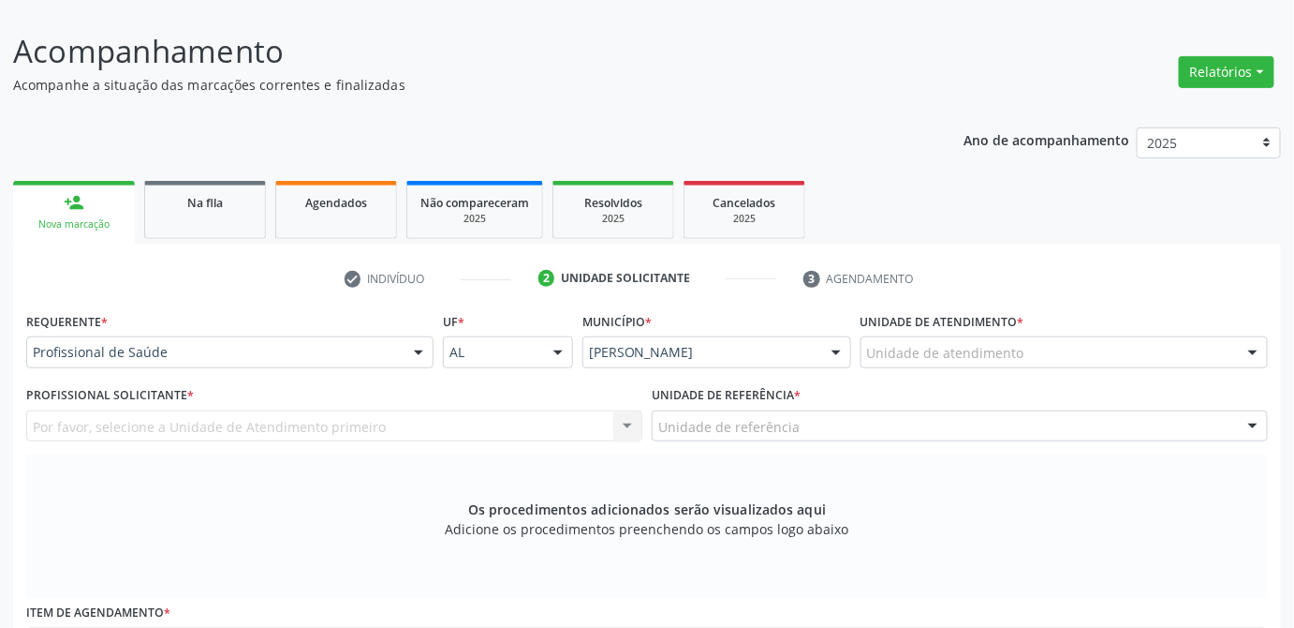
click at [1021, 353] on div "Unidade de atendimento" at bounding box center [1064, 352] width 407 height 32
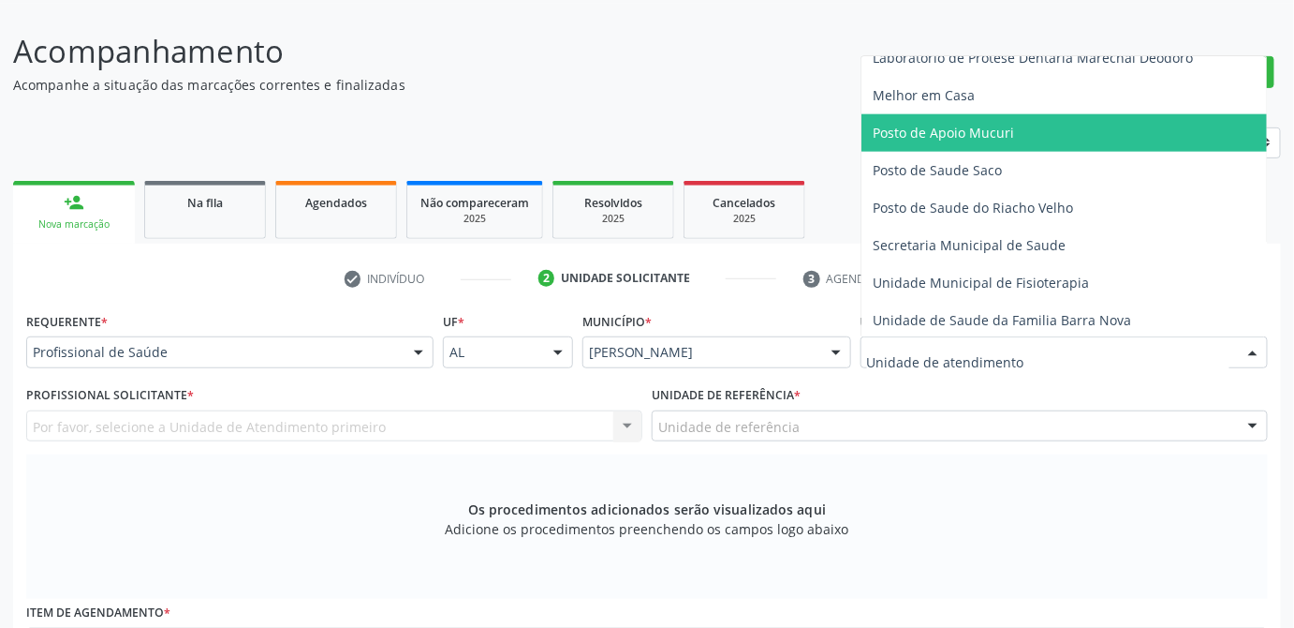
scroll to position [851, 0]
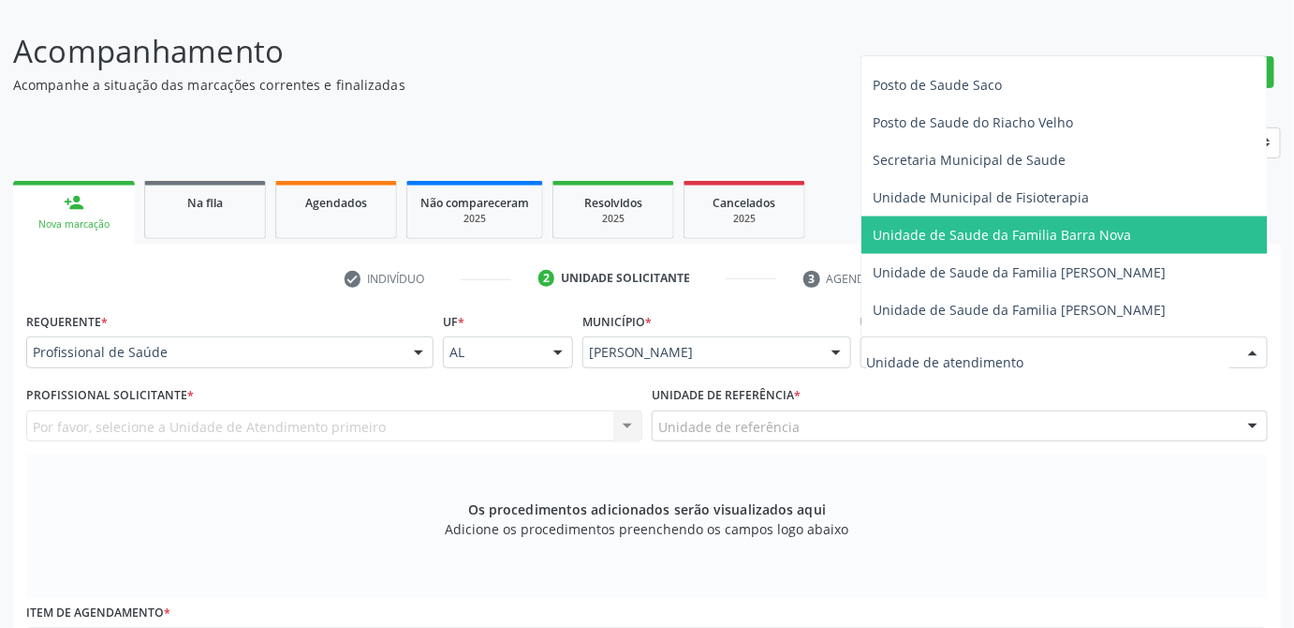
click at [1024, 231] on span "Unidade de Saude da Familia Barra Nova" at bounding box center [1002, 235] width 258 height 18
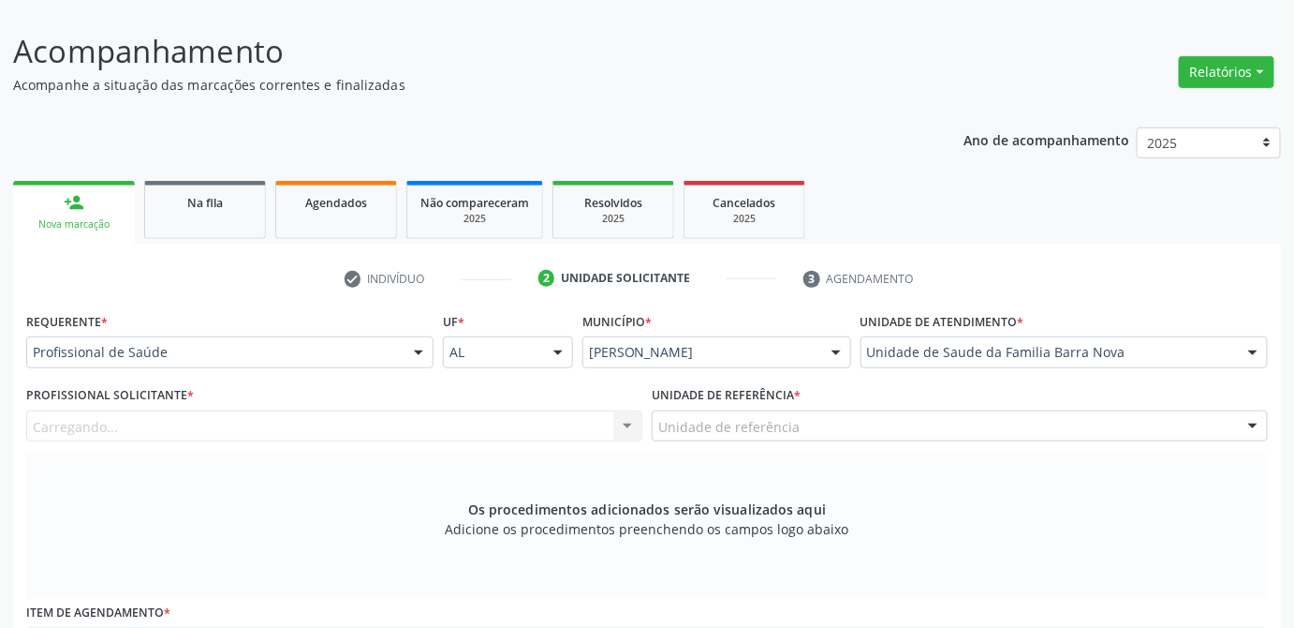
click at [1233, 303] on div "check Indivíduo 2 Unidade solicitante 3 Agendamento Essa busca está integrada c…" at bounding box center [647, 624] width 1268 height 723
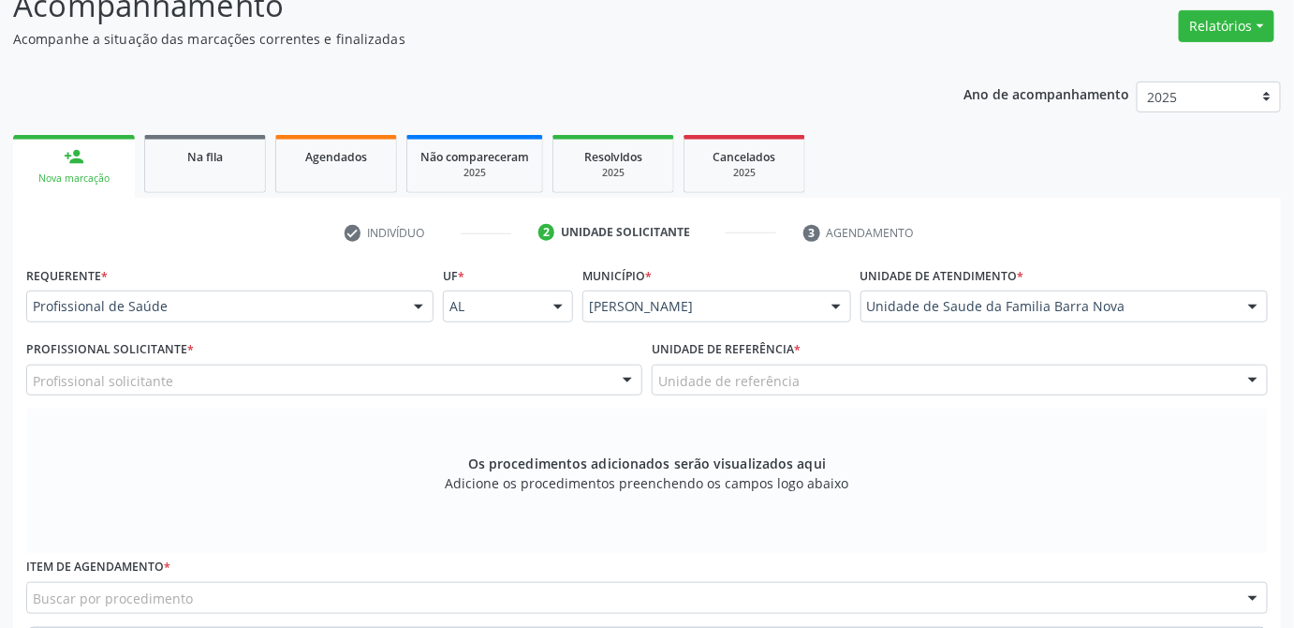
scroll to position [309, 0]
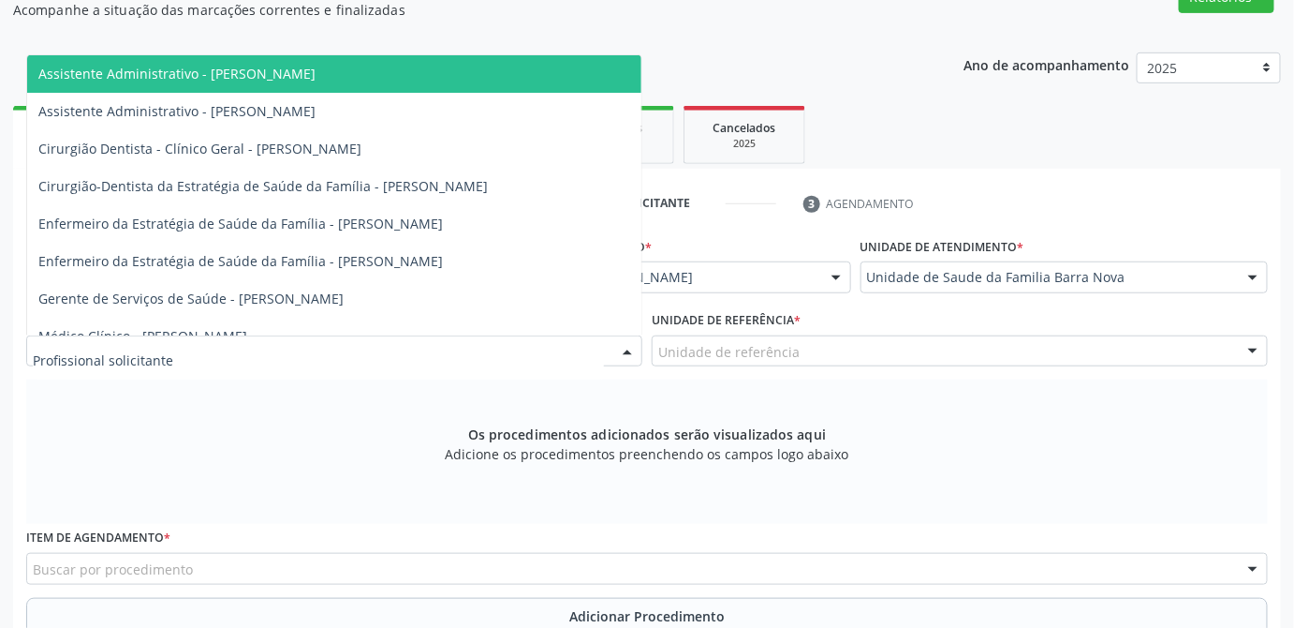
click at [181, 350] on div at bounding box center [334, 351] width 616 height 32
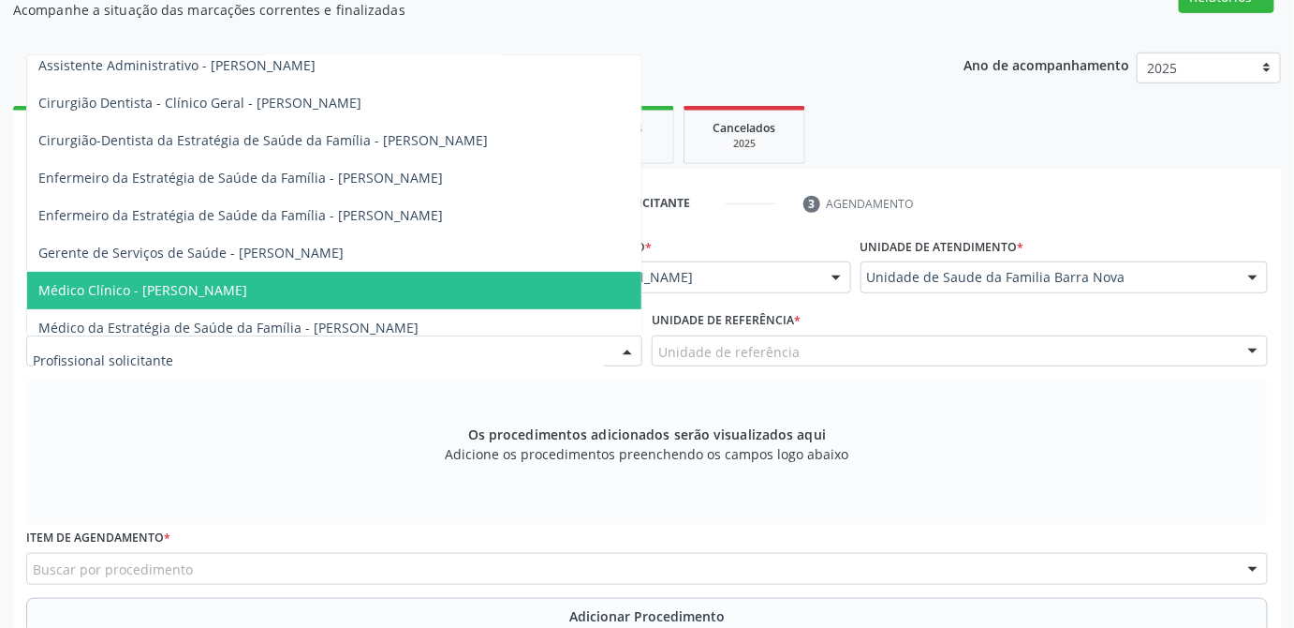
scroll to position [131, 0]
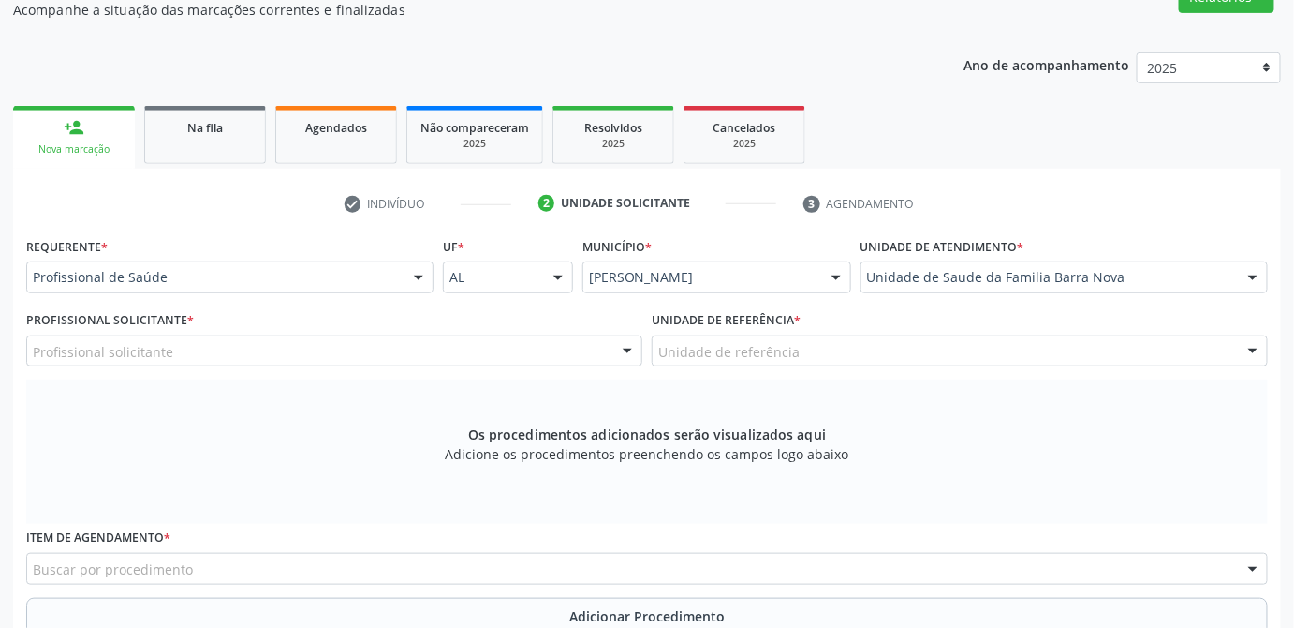
click at [1101, 474] on div "Os procedimentos adicionados serão visualizados aqui Adicione os procedimentos …" at bounding box center [647, 451] width 1242 height 144
